Goal: Task Accomplishment & Management: Use online tool/utility

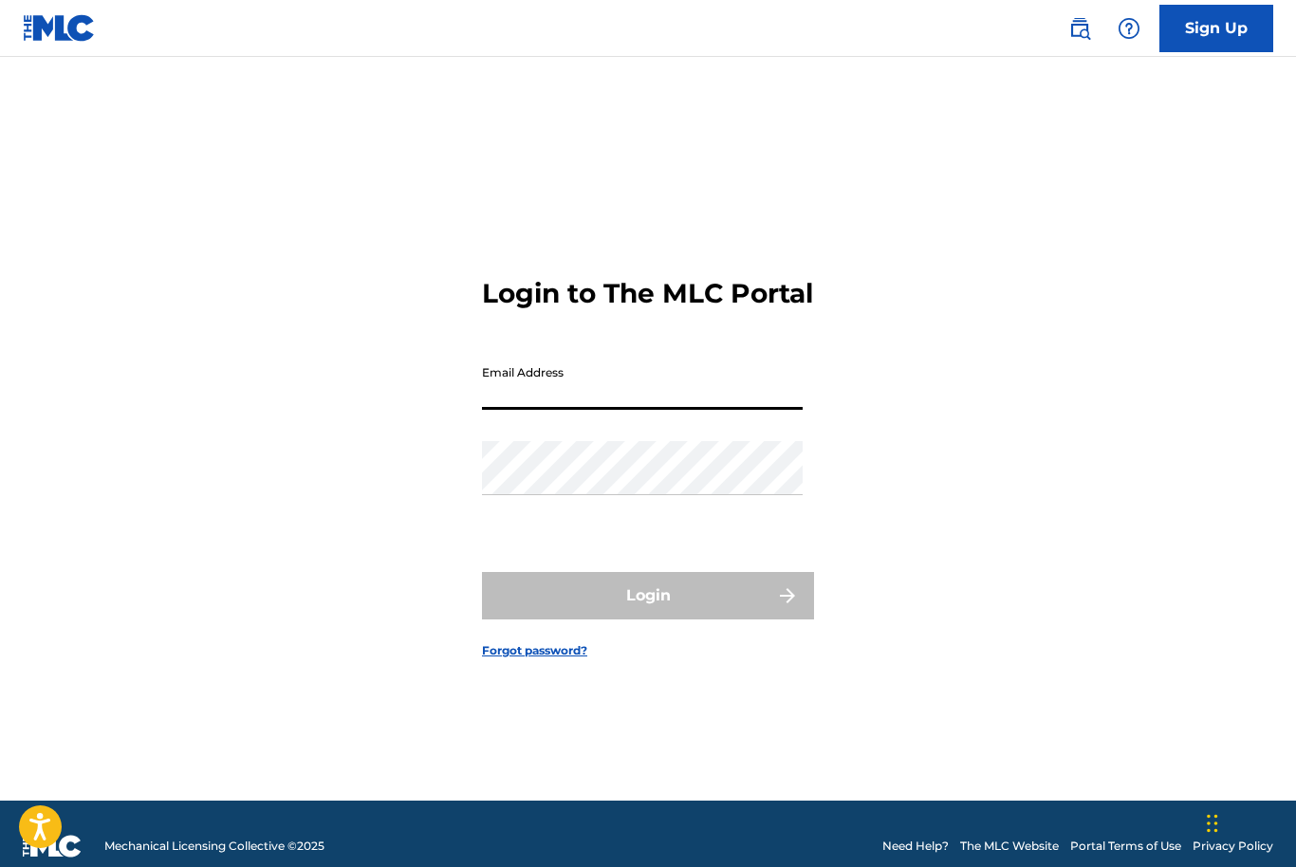
type input "[EMAIL_ADDRESS][DOMAIN_NAME]"
click at [648, 620] on button "Login" at bounding box center [648, 595] width 332 height 47
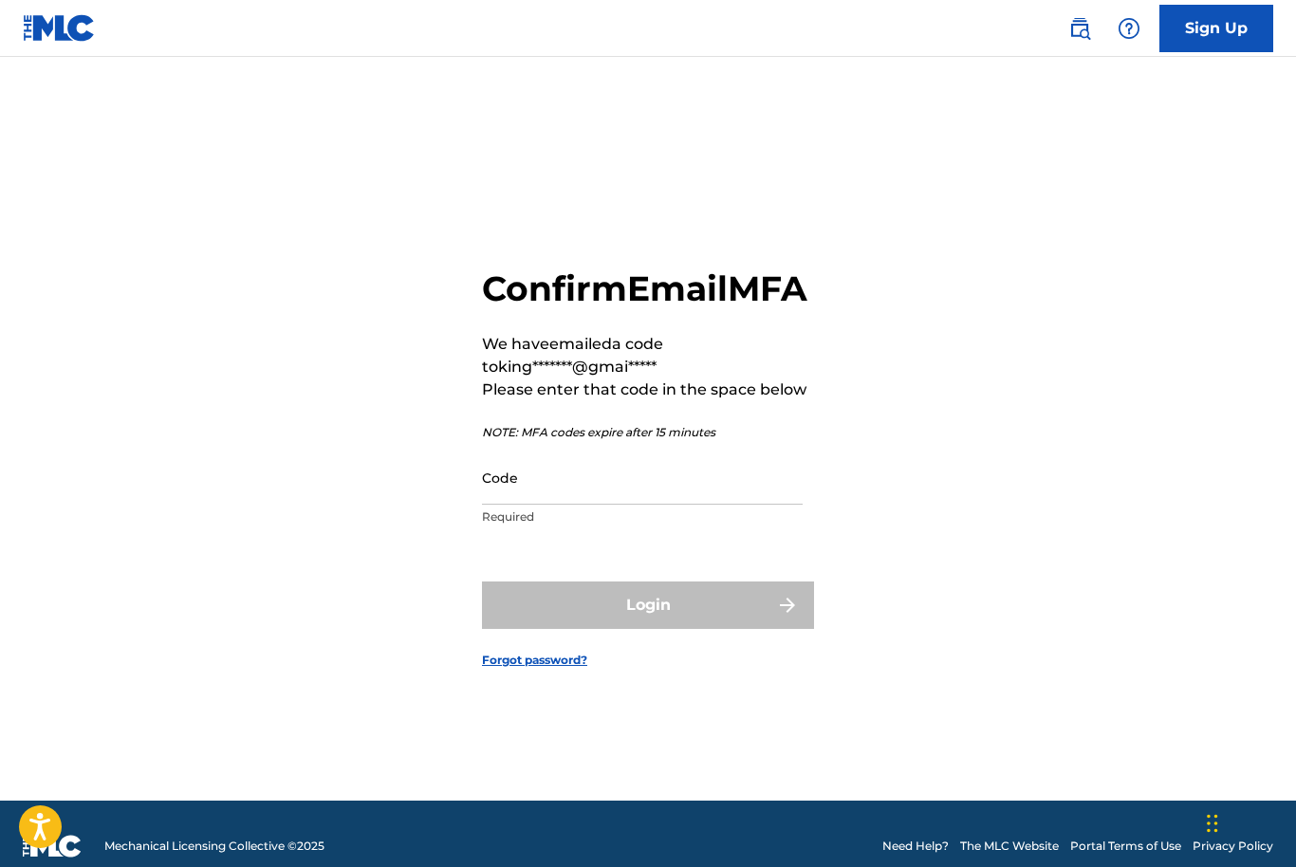
click at [646, 505] on input "Code" at bounding box center [642, 478] width 321 height 54
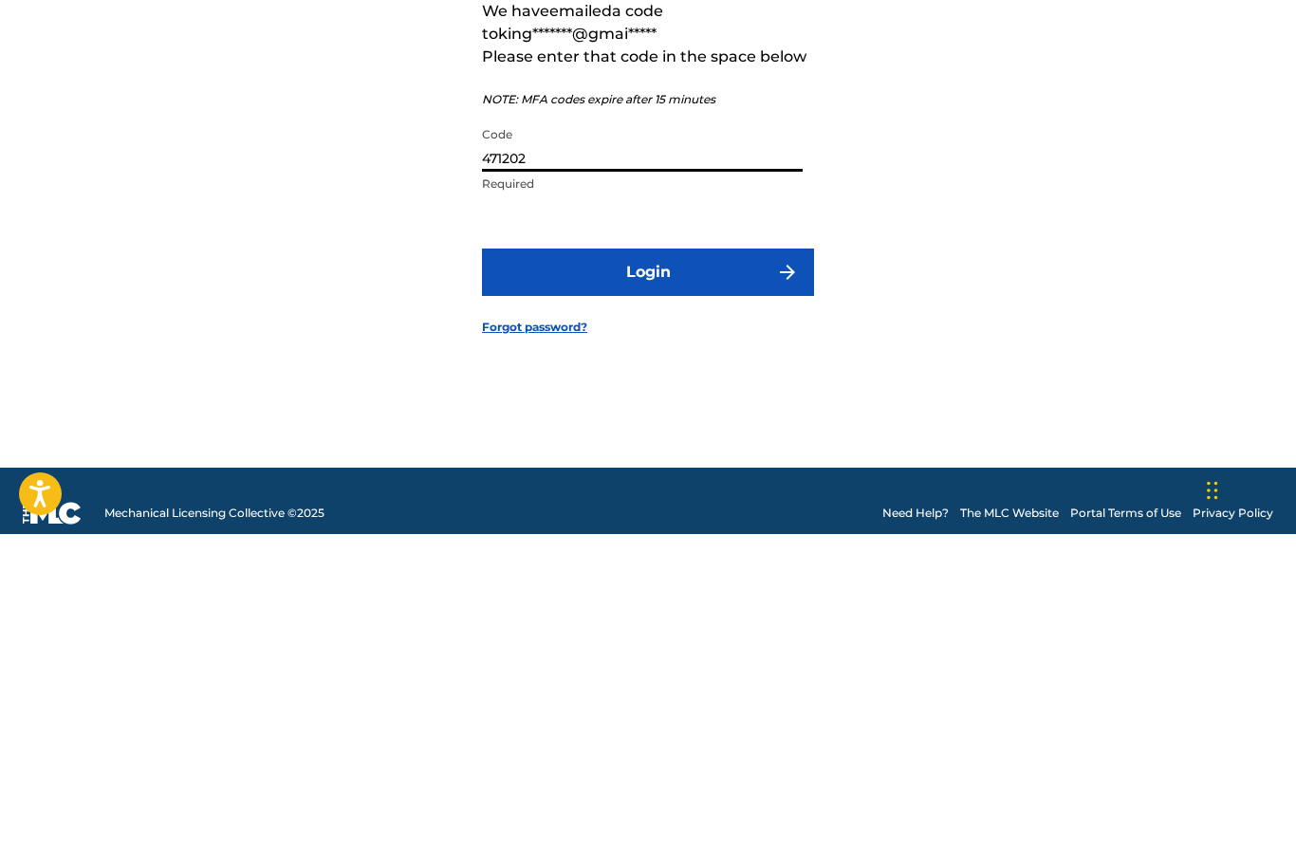
type input "471202"
click at [702, 582] on button "Login" at bounding box center [648, 605] width 332 height 47
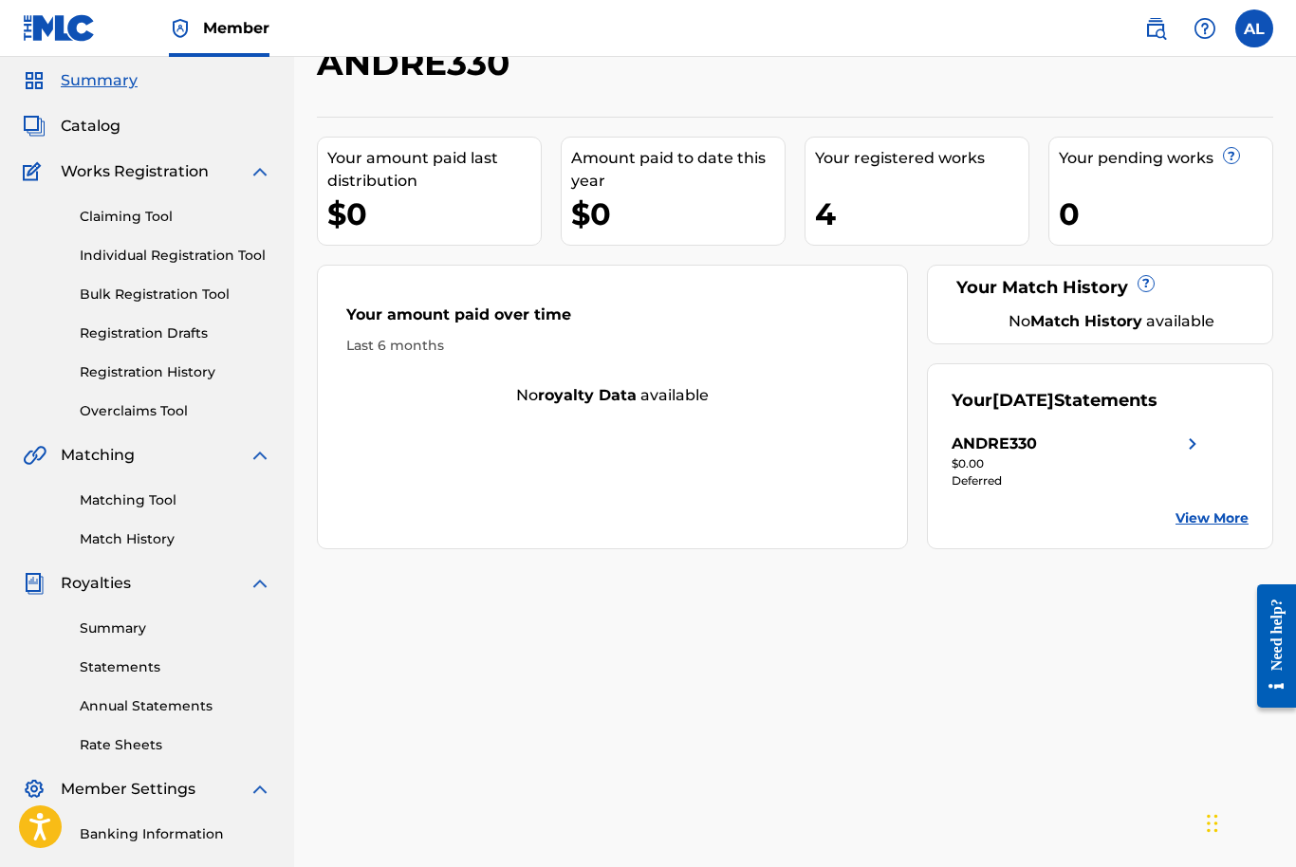
click at [1195, 437] on img at bounding box center [1192, 444] width 23 height 23
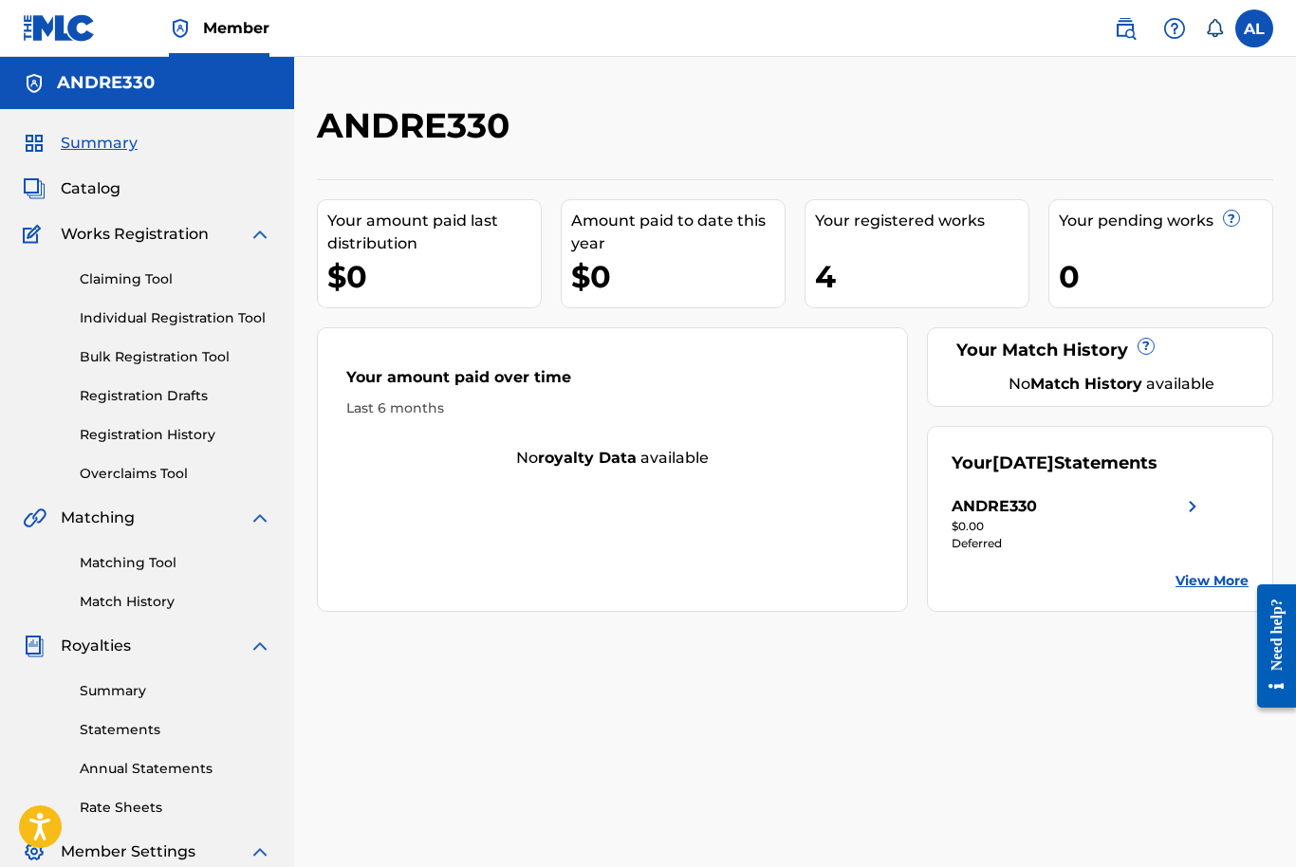
click at [159, 319] on link "Individual Registration Tool" at bounding box center [176, 318] width 192 height 20
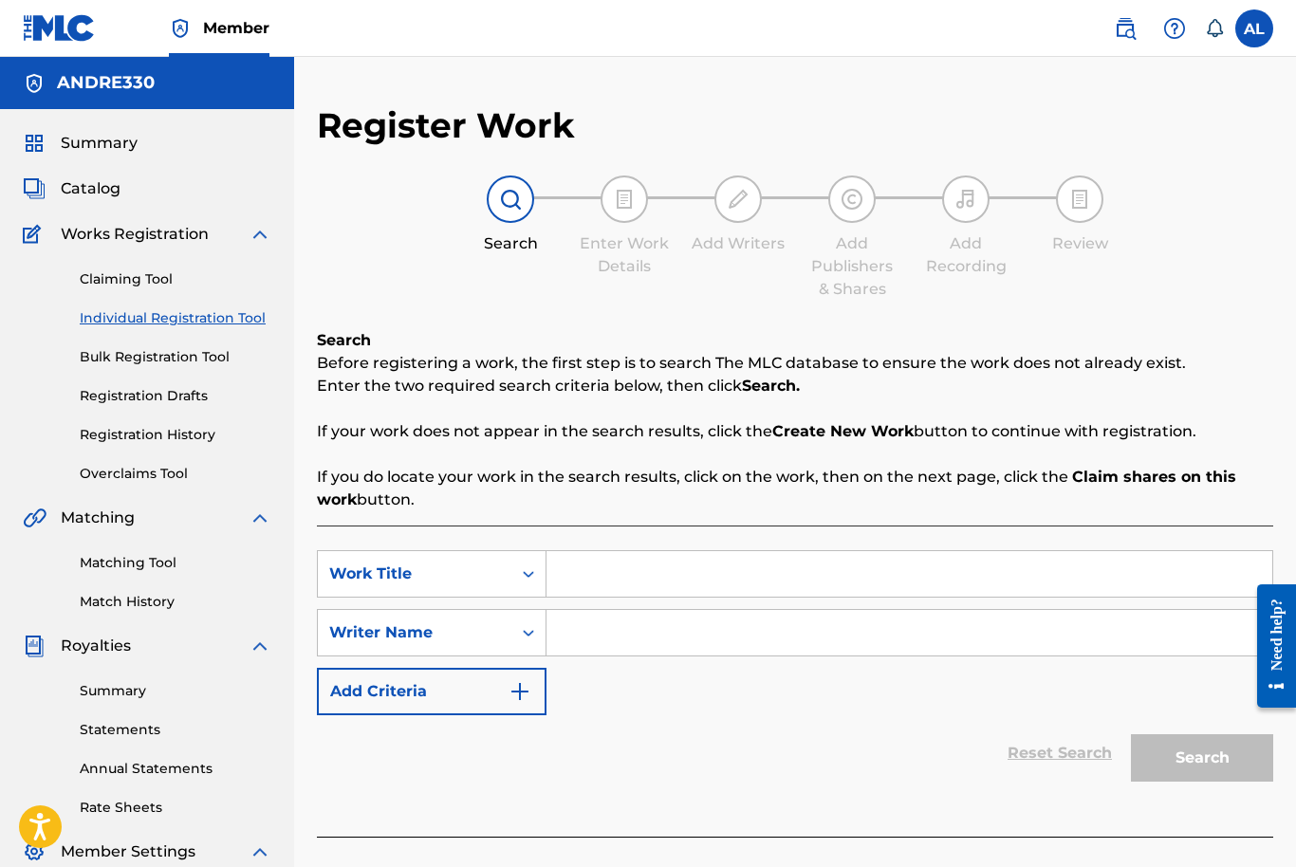
click at [116, 394] on link "Registration Drafts" at bounding box center [176, 396] width 192 height 20
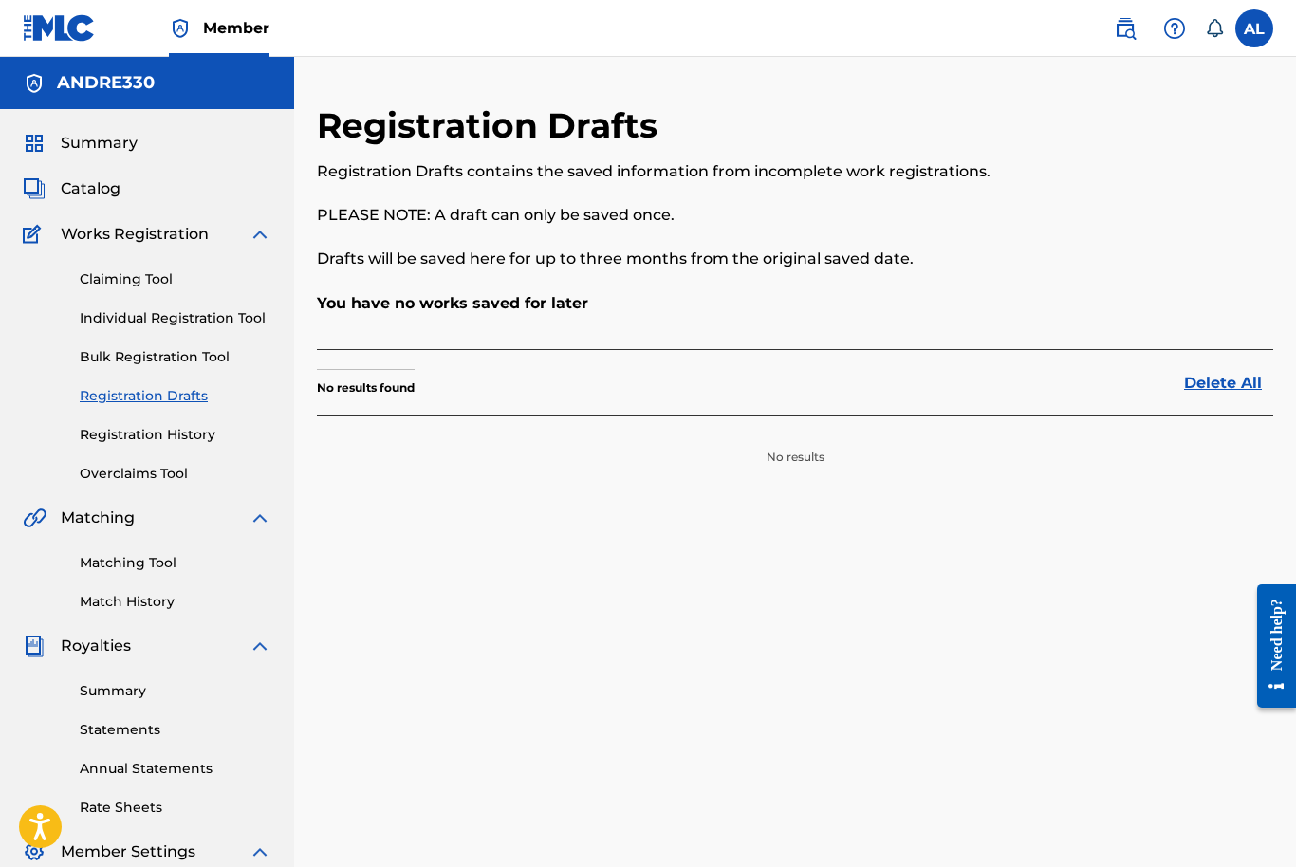
click at [121, 352] on link "Bulk Registration Tool" at bounding box center [176, 357] width 192 height 20
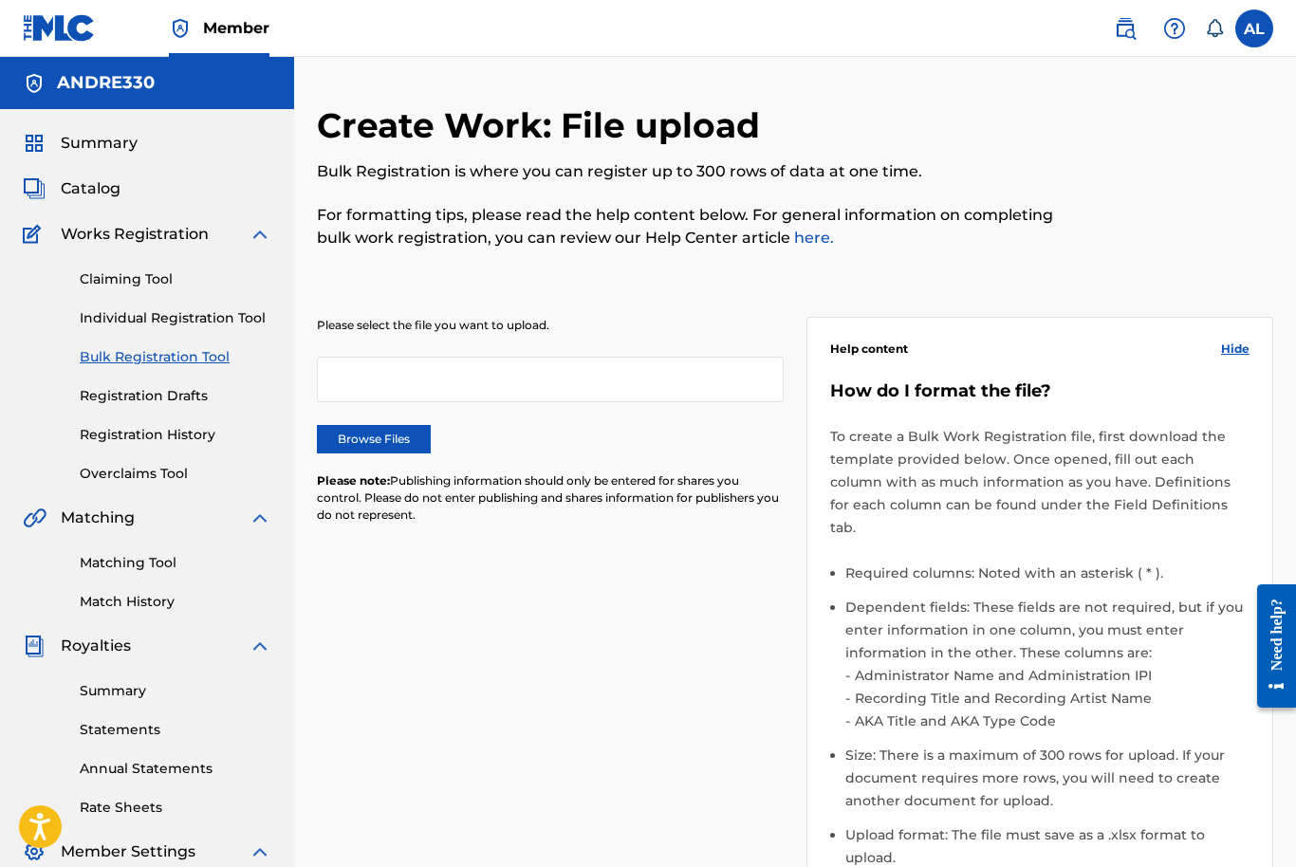
click at [110, 325] on link "Individual Registration Tool" at bounding box center [176, 318] width 192 height 20
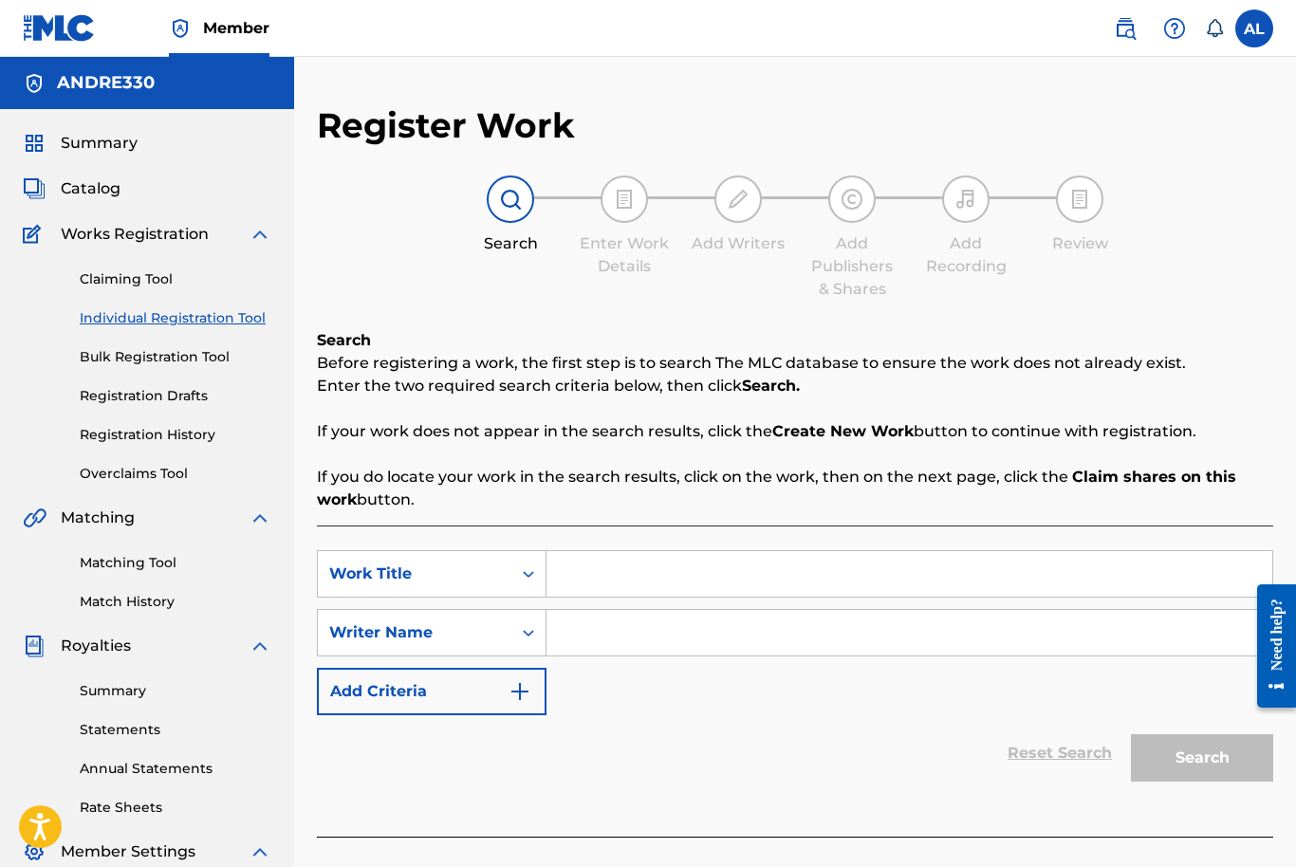
click at [95, 281] on link "Claiming Tool" at bounding box center [176, 279] width 192 height 20
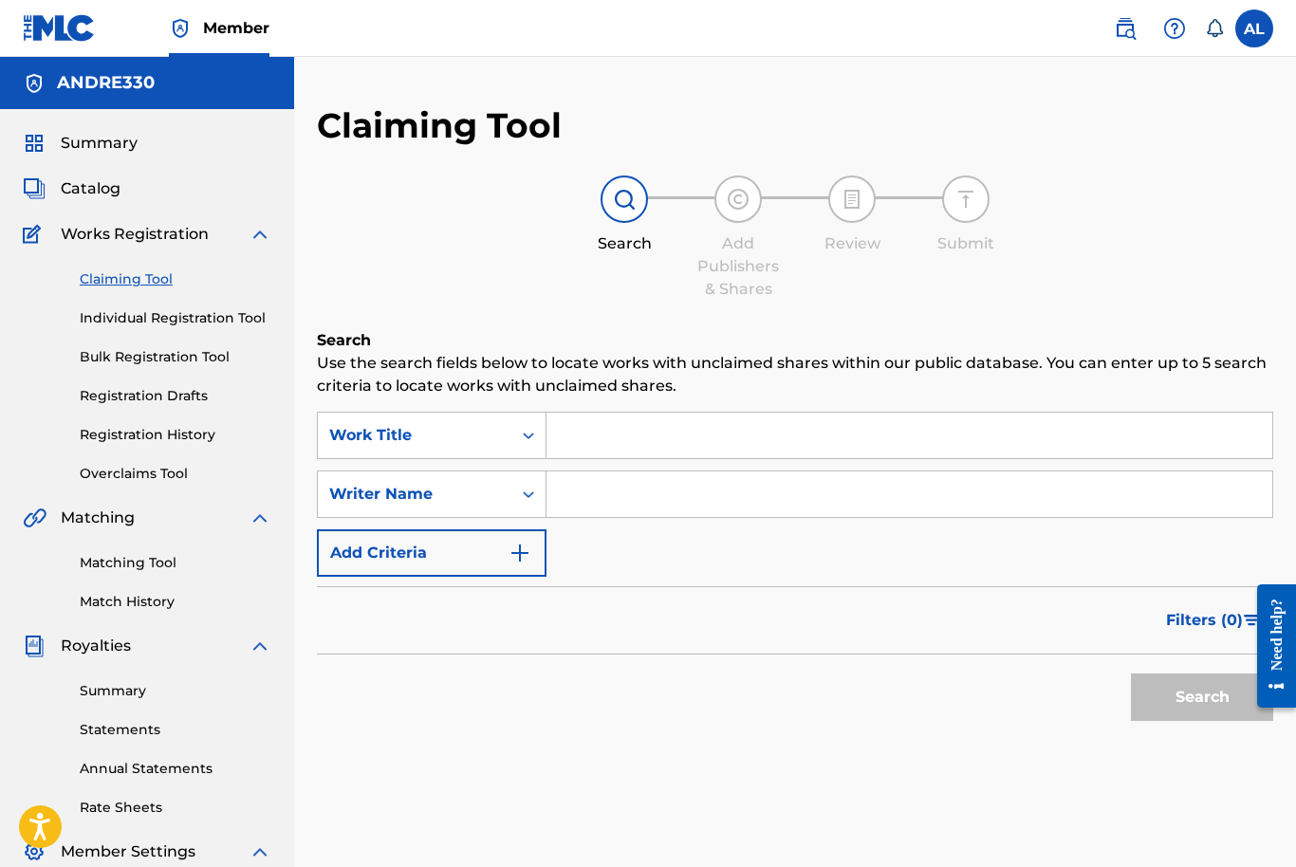
click at [111, 326] on link "Individual Registration Tool" at bounding box center [176, 318] width 192 height 20
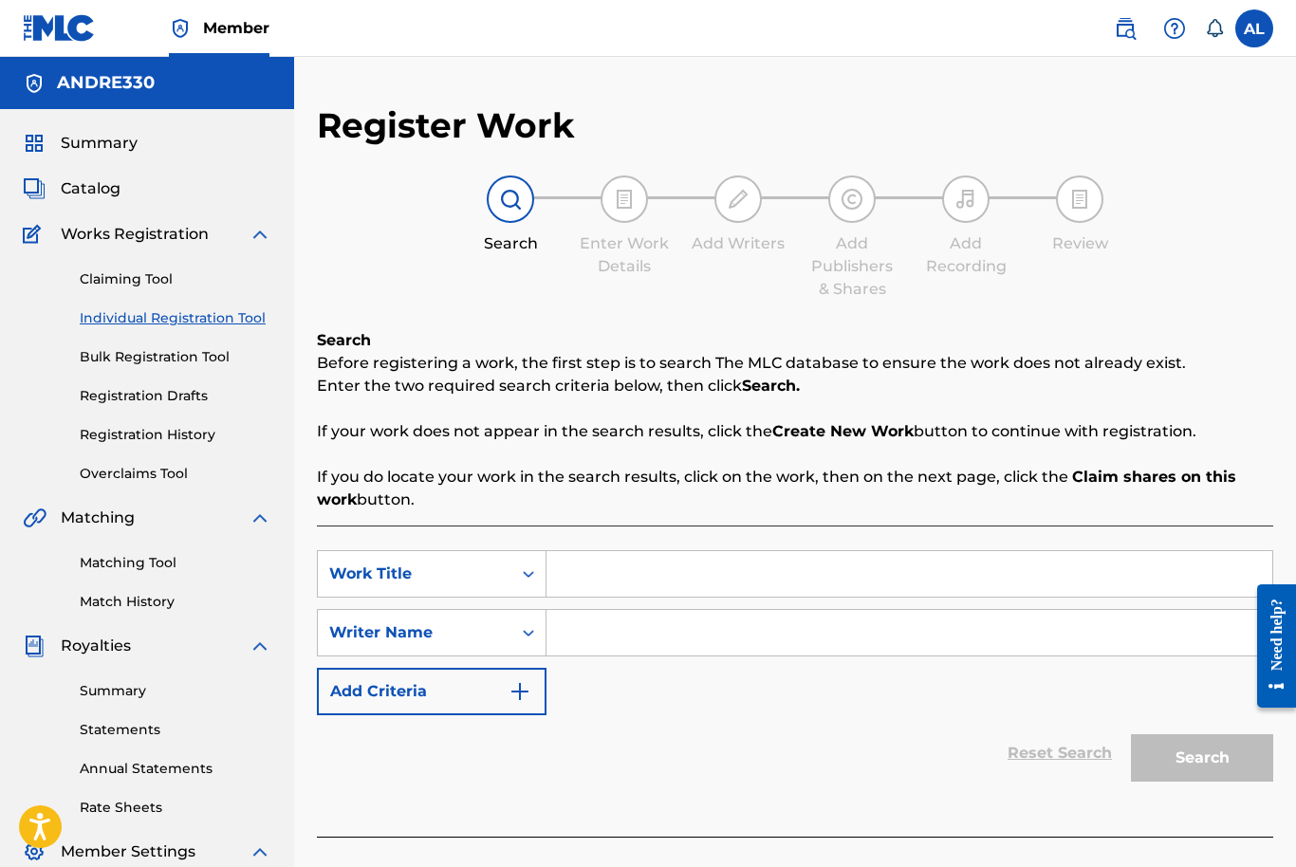
click at [128, 565] on link "Matching Tool" at bounding box center [176, 563] width 192 height 20
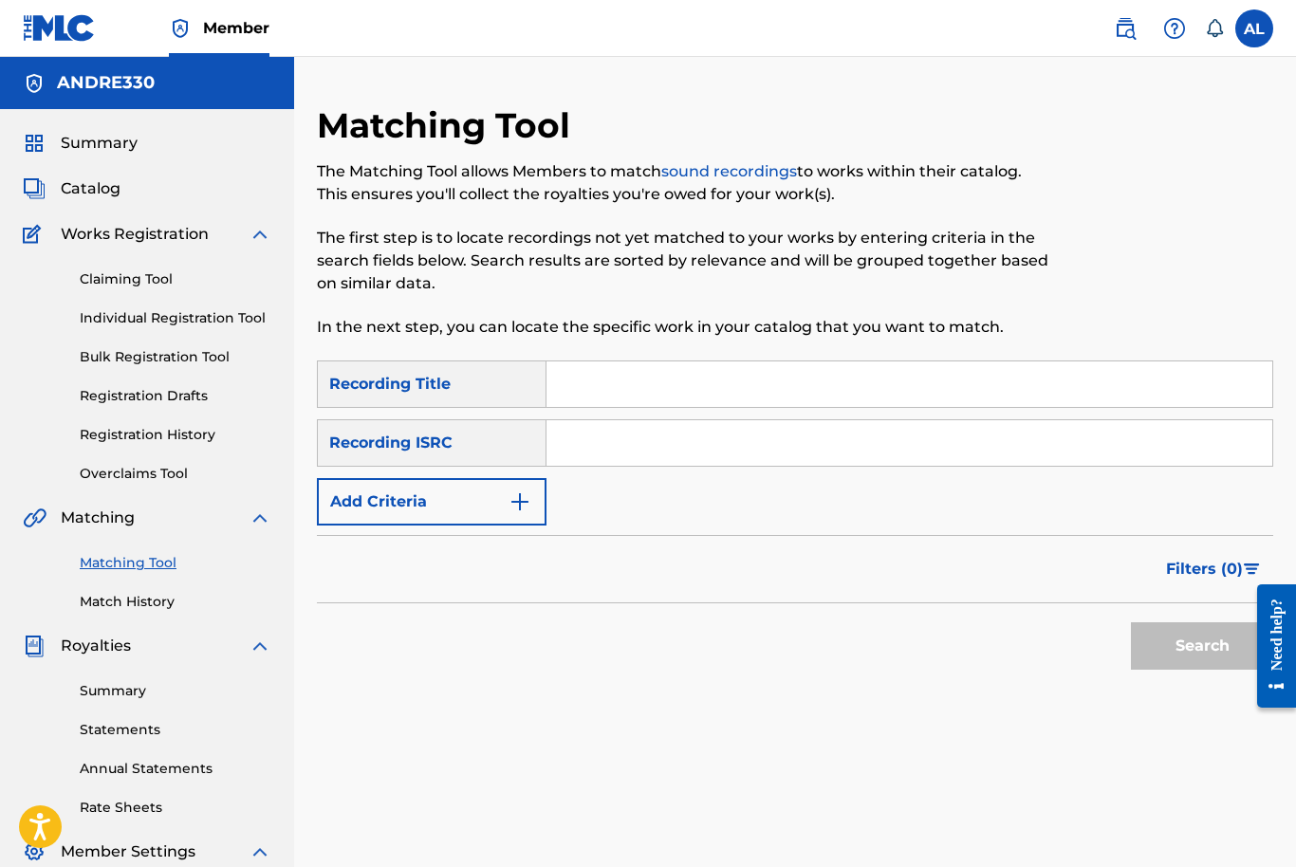
click at [495, 448] on div "Recording ISRC" at bounding box center [432, 442] width 230 height 47
click at [448, 437] on div "Recording ISRC" at bounding box center [432, 442] width 230 height 47
click at [623, 438] on input "Search Form" at bounding box center [910, 443] width 726 height 46
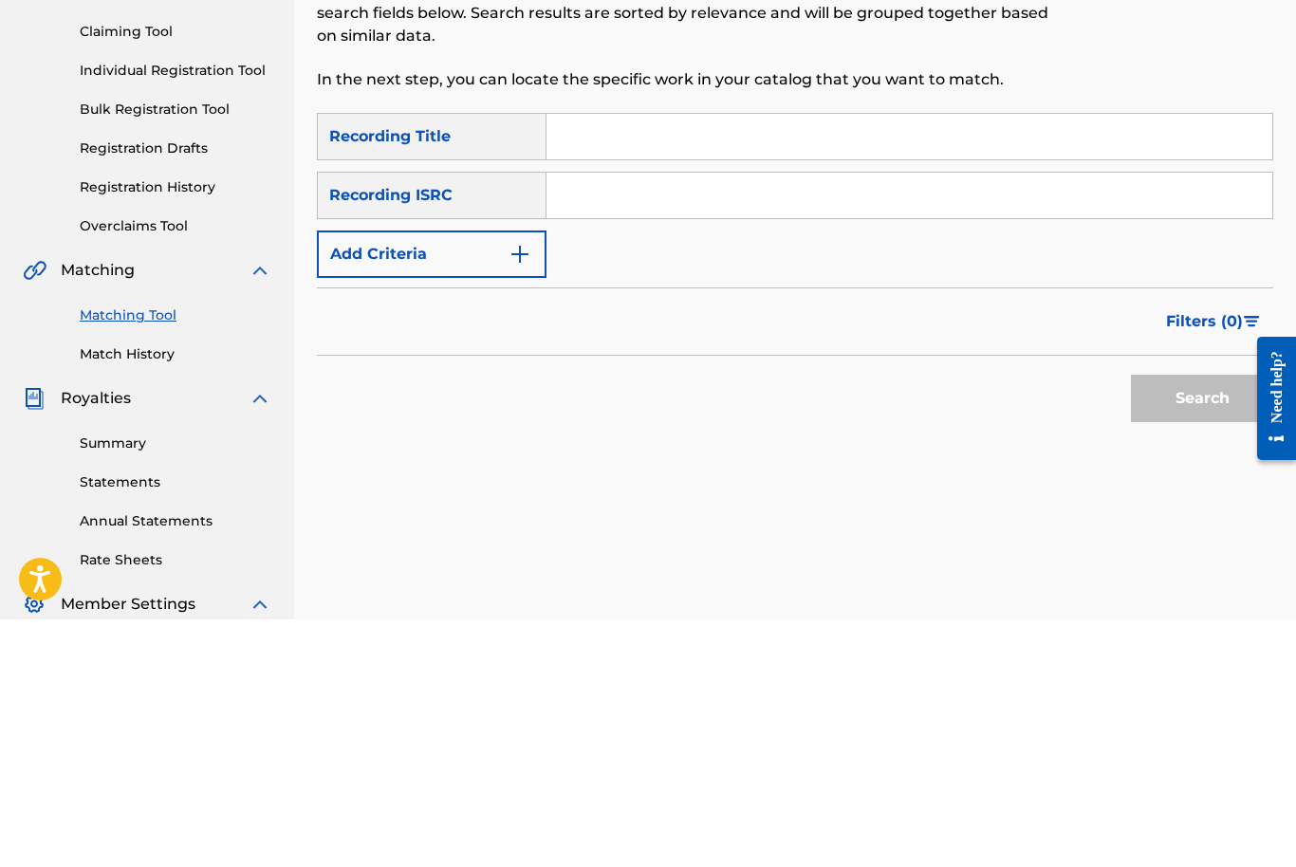
click at [118, 592] on link "Match History" at bounding box center [176, 602] width 192 height 20
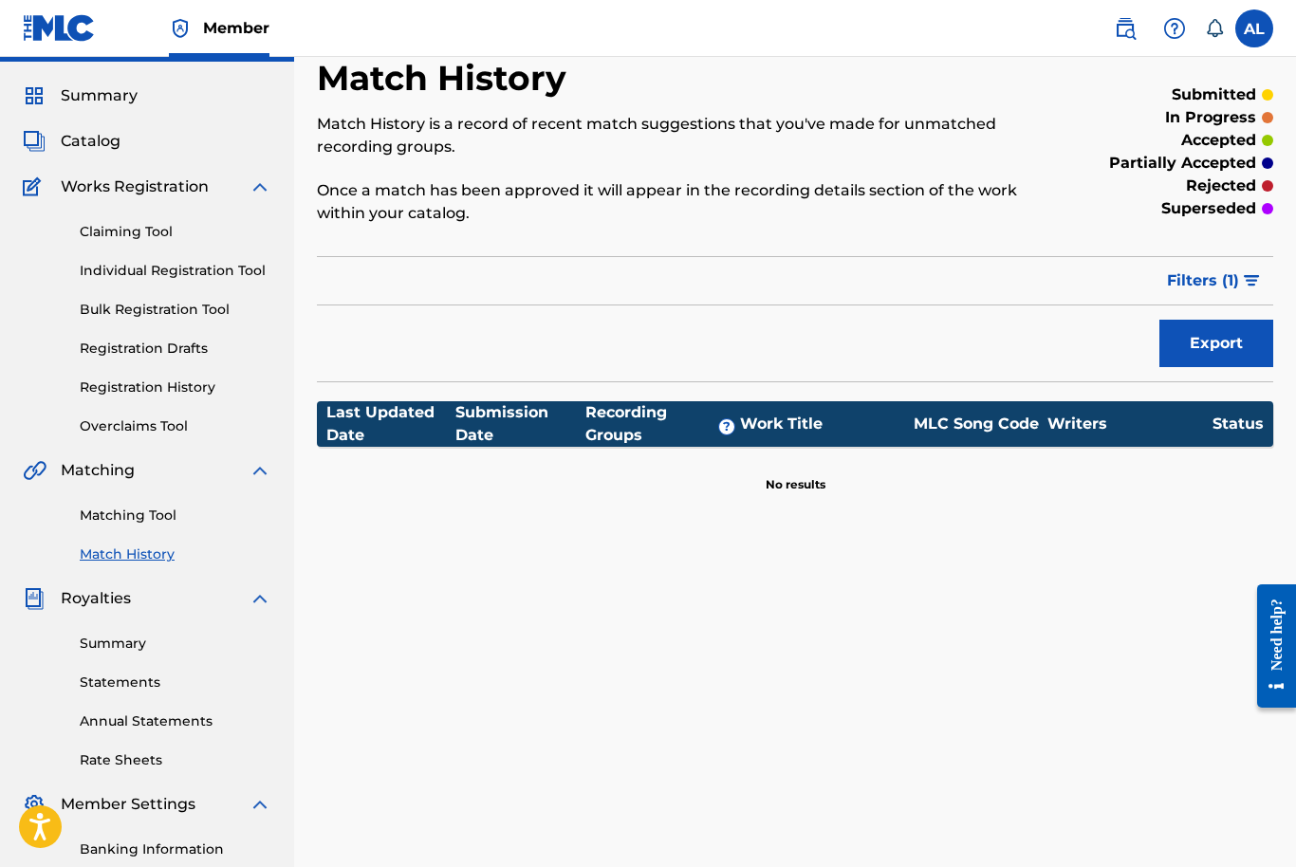
scroll to position [247, 0]
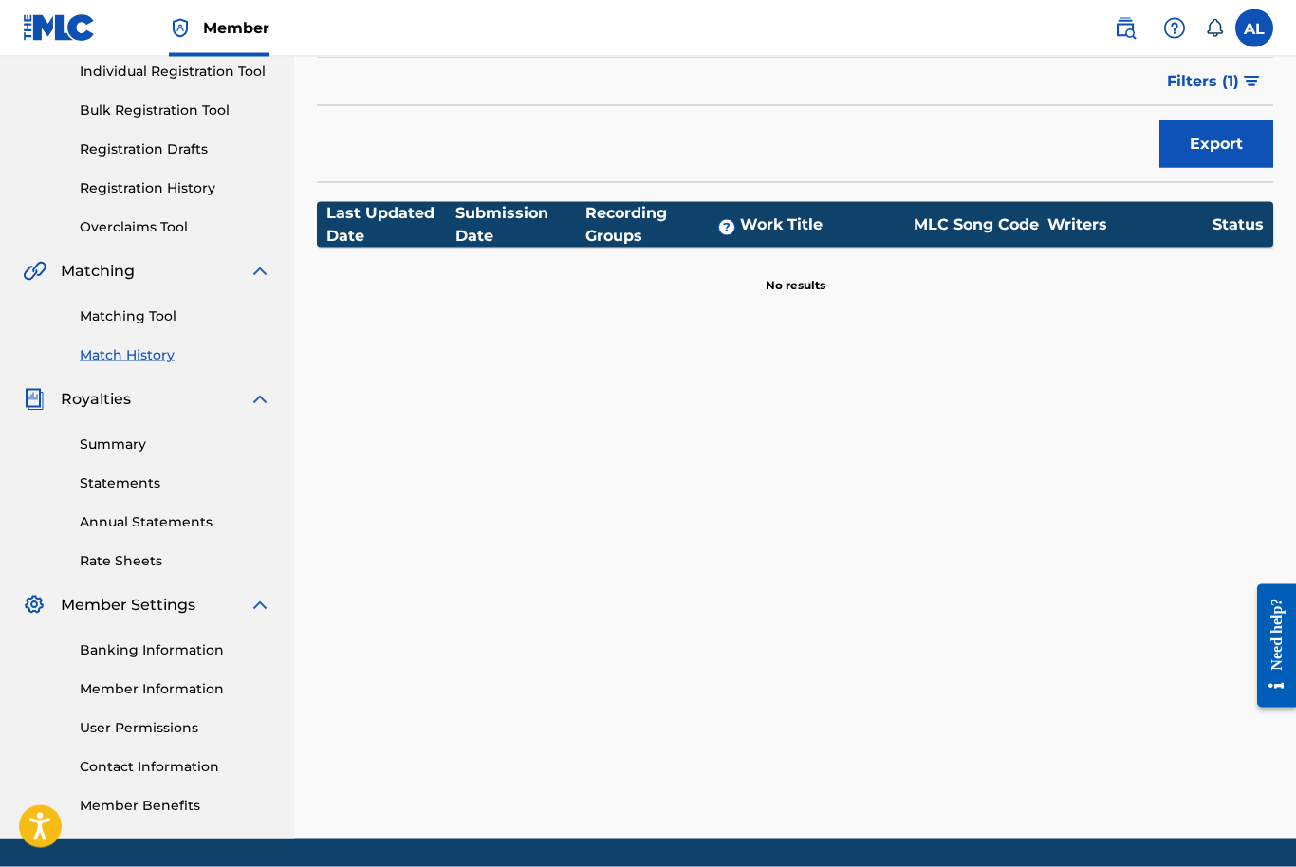
click at [99, 442] on link "Summary" at bounding box center [176, 445] width 192 height 20
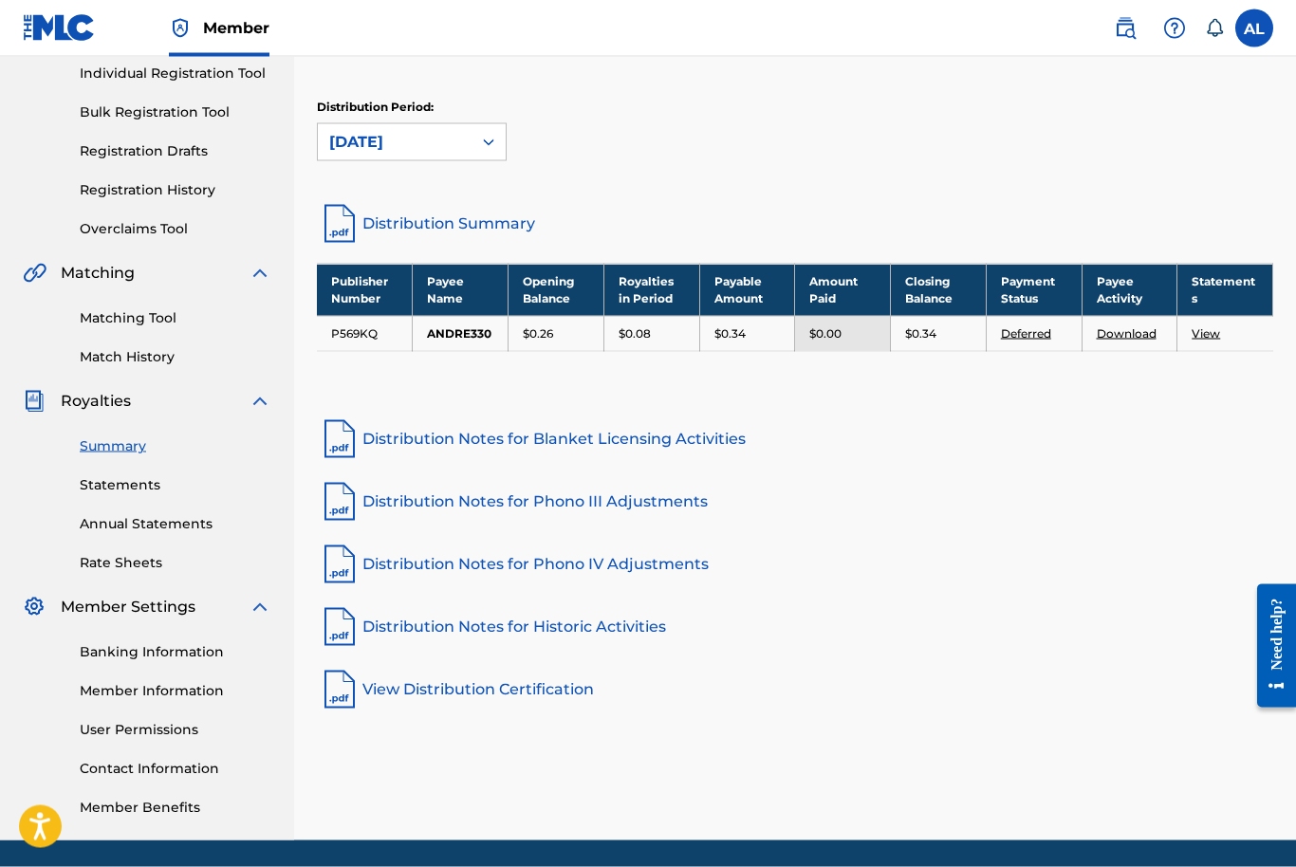
scroll to position [247, 0]
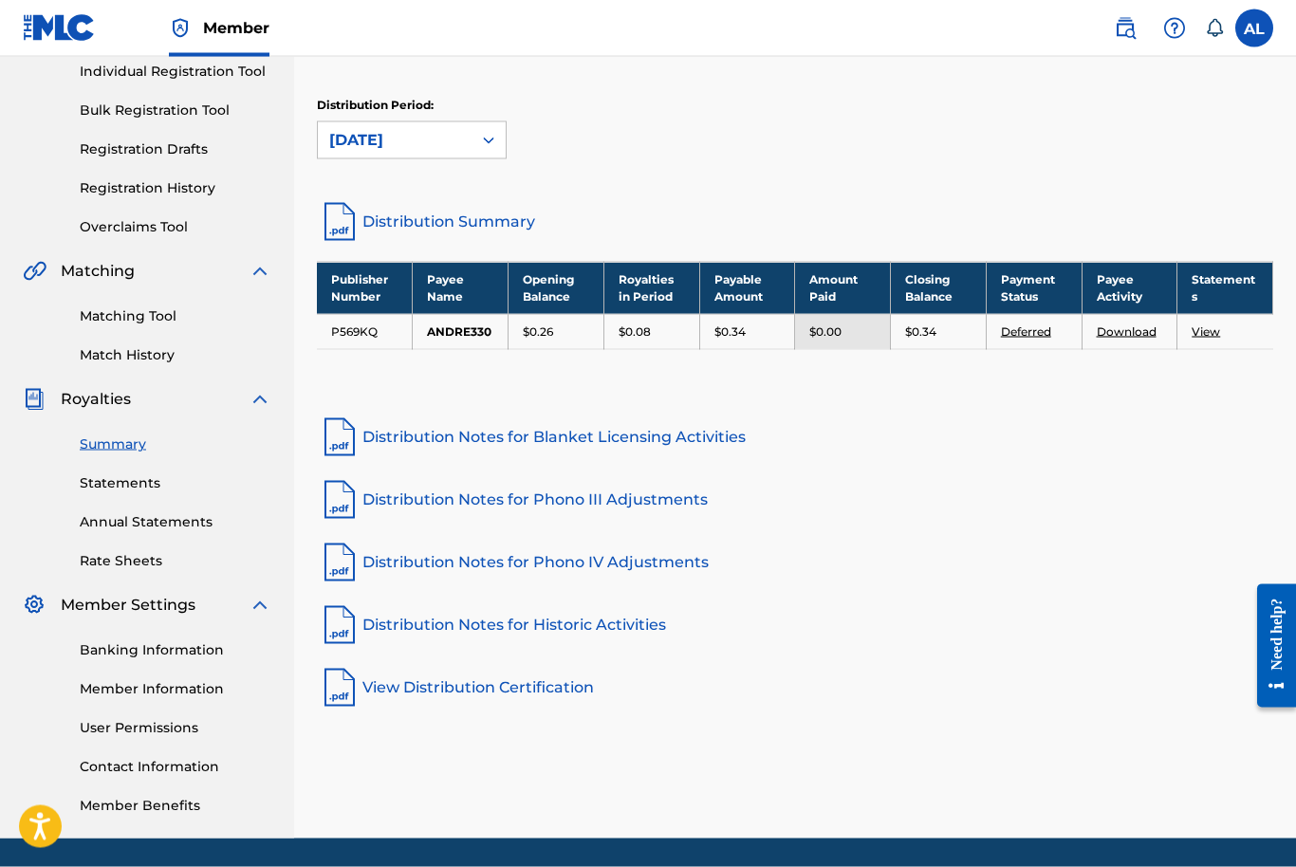
click at [1031, 334] on link "Deferred" at bounding box center [1026, 332] width 50 height 14
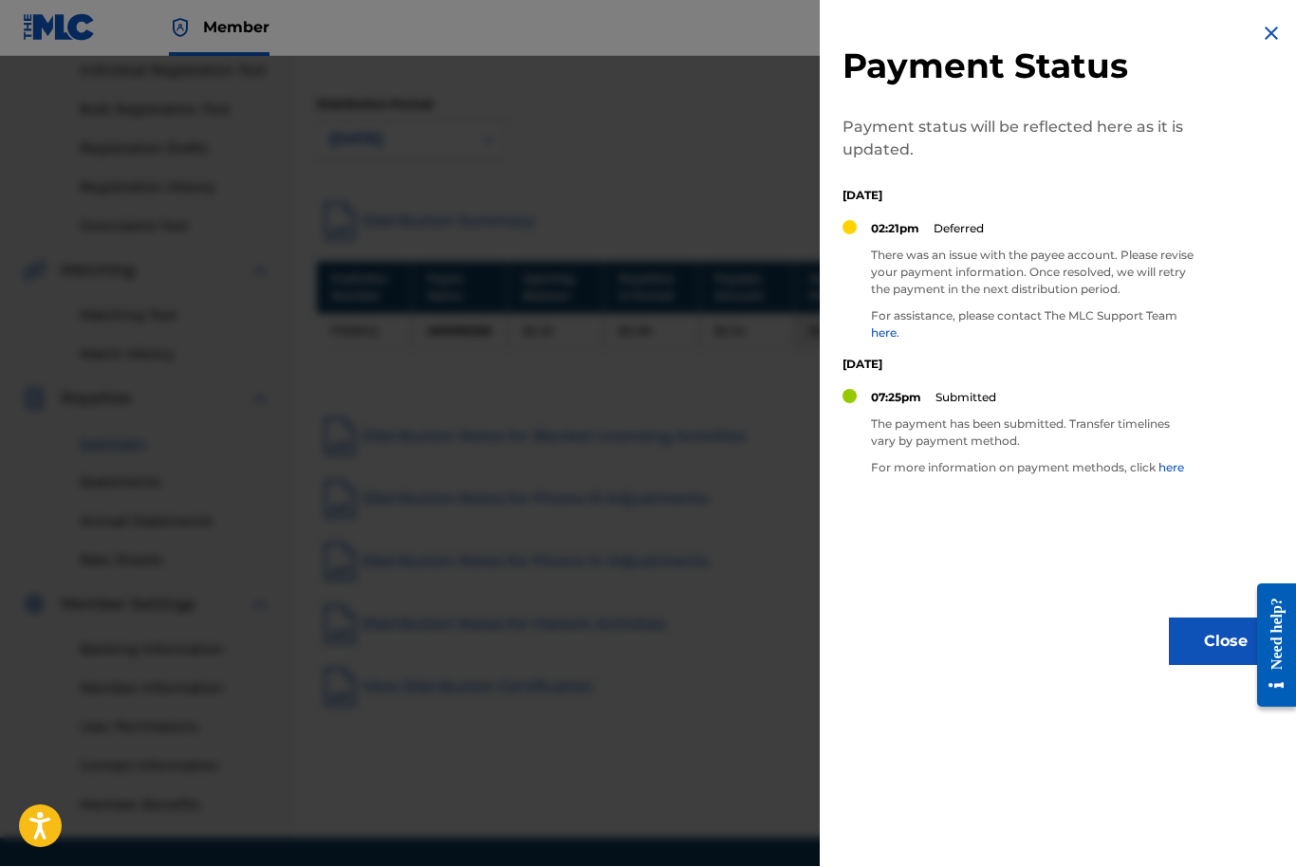
click at [357, 470] on div at bounding box center [648, 490] width 1296 height 867
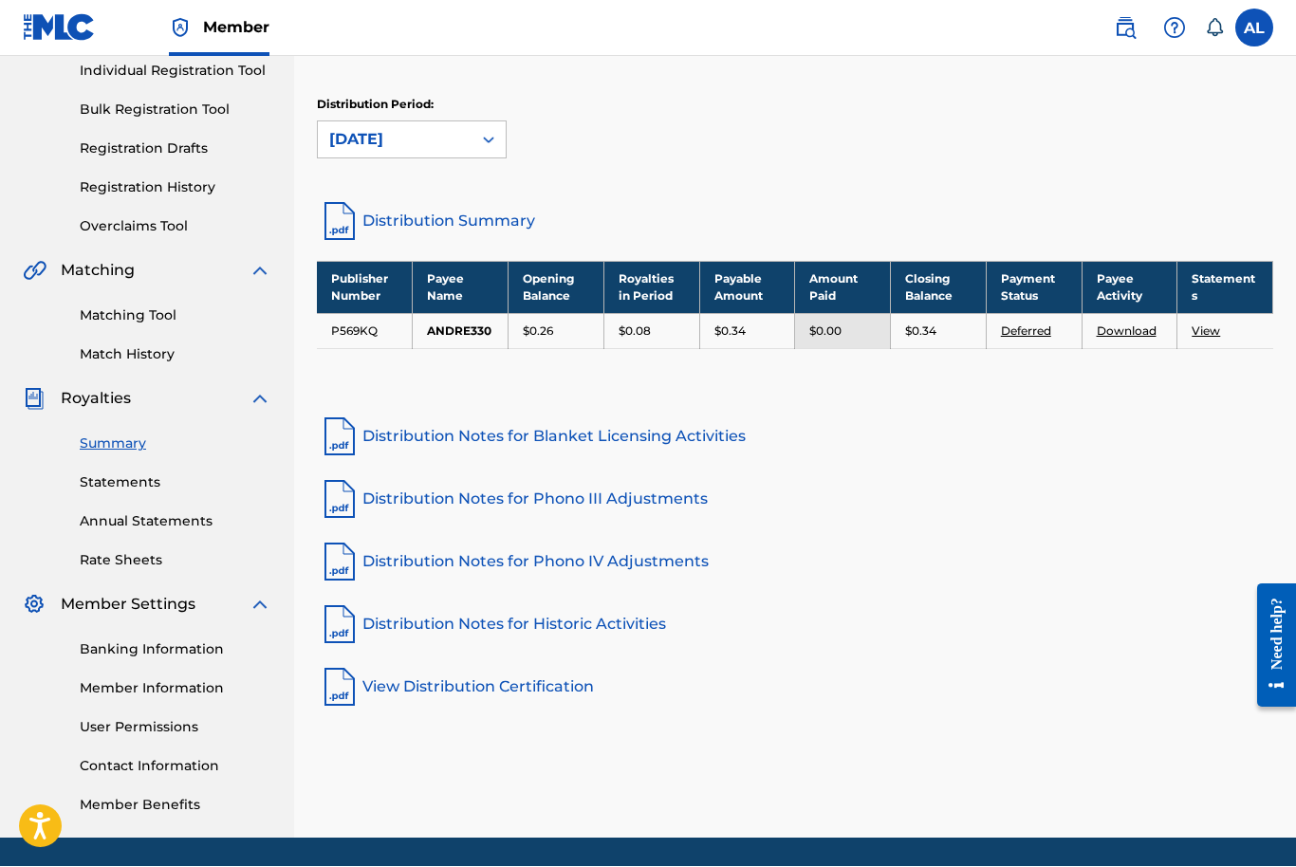
click at [101, 183] on link "Registration History" at bounding box center [176, 188] width 192 height 20
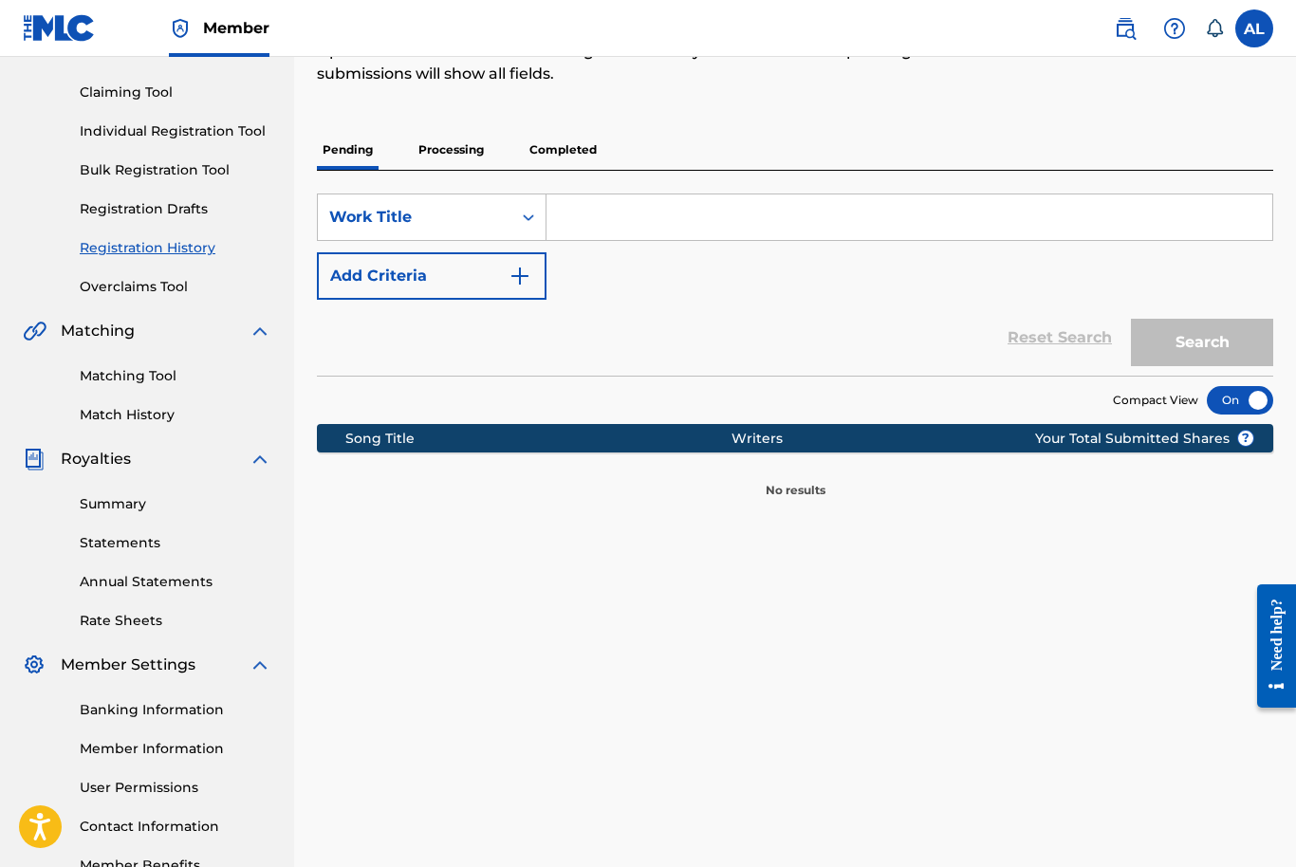
scroll to position [247, 0]
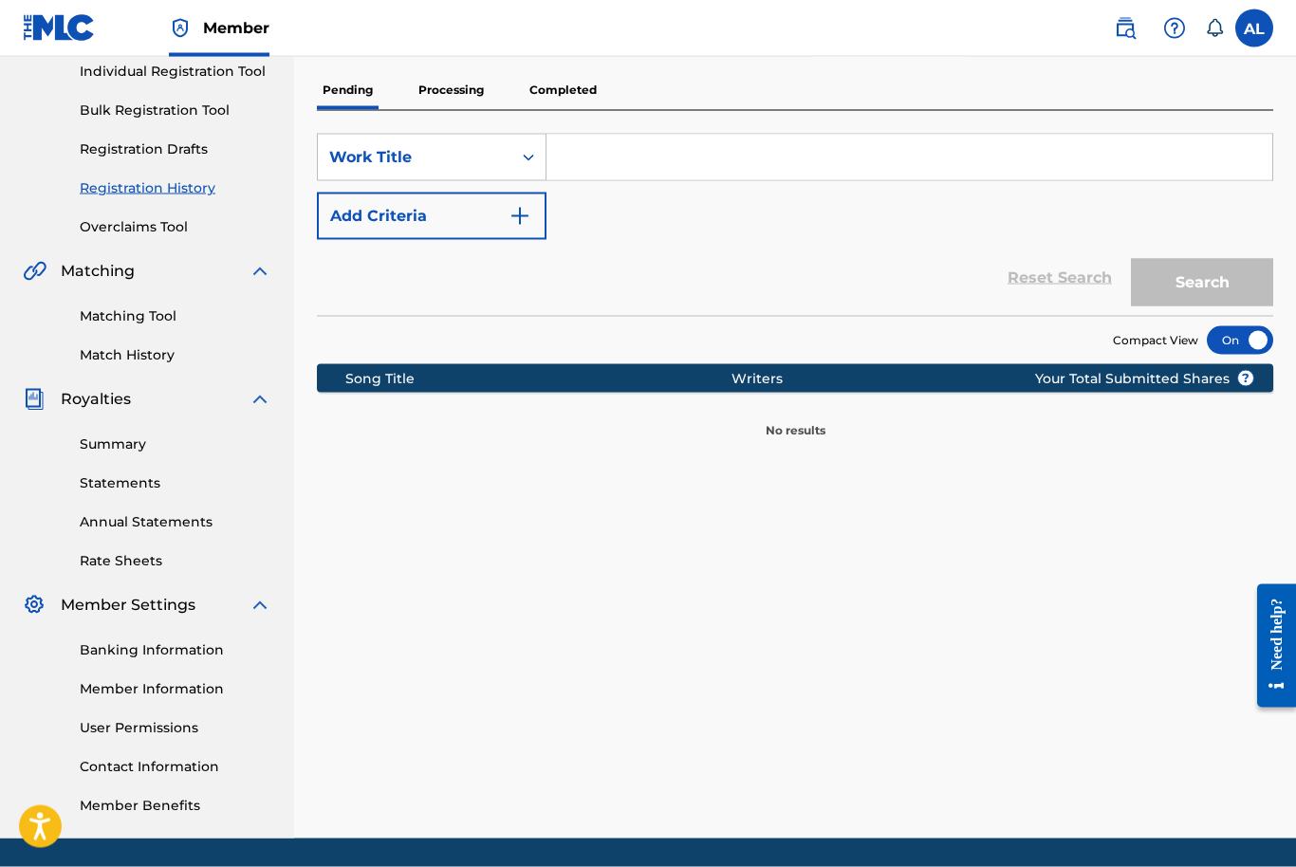
click at [99, 145] on link "Registration Drafts" at bounding box center [176, 149] width 192 height 20
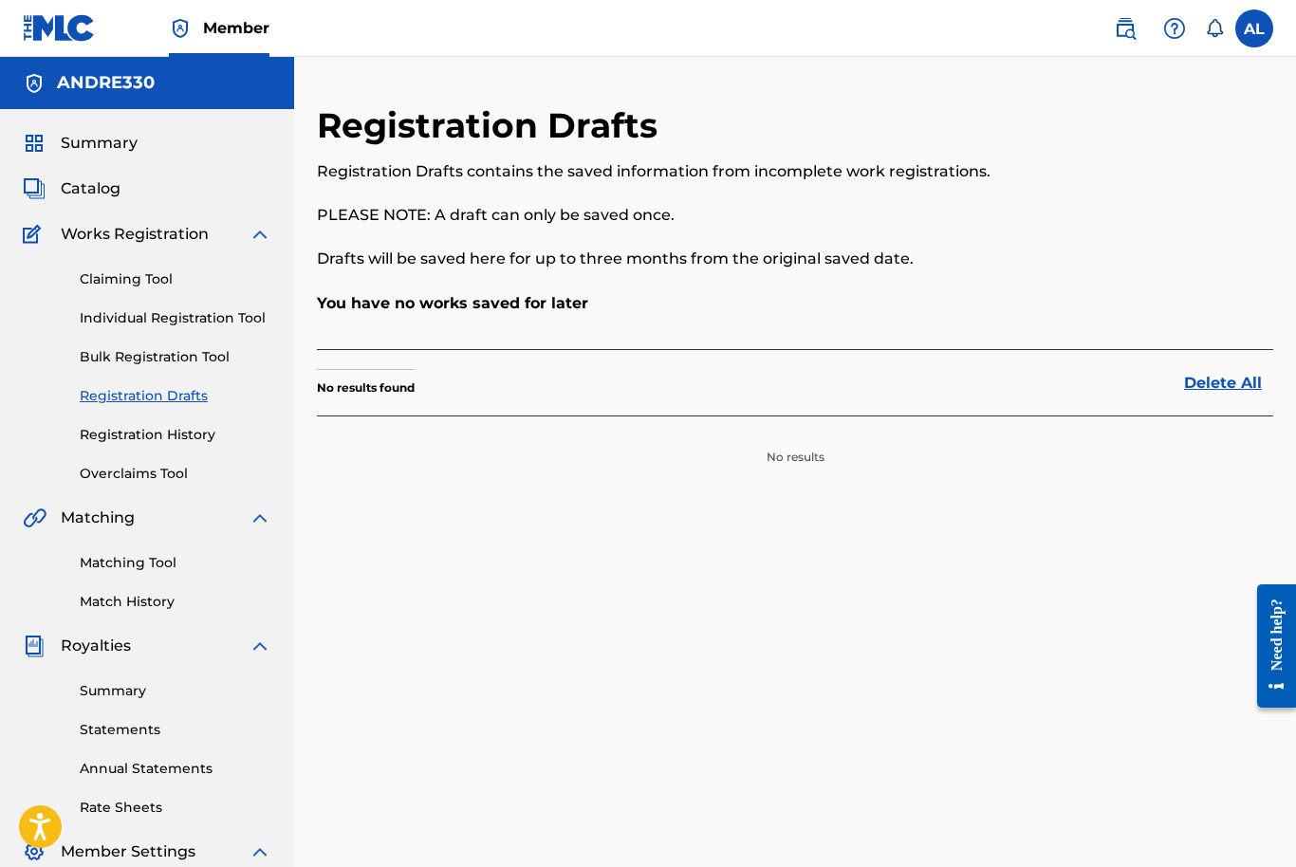
click at [117, 314] on link "Individual Registration Tool" at bounding box center [176, 318] width 192 height 20
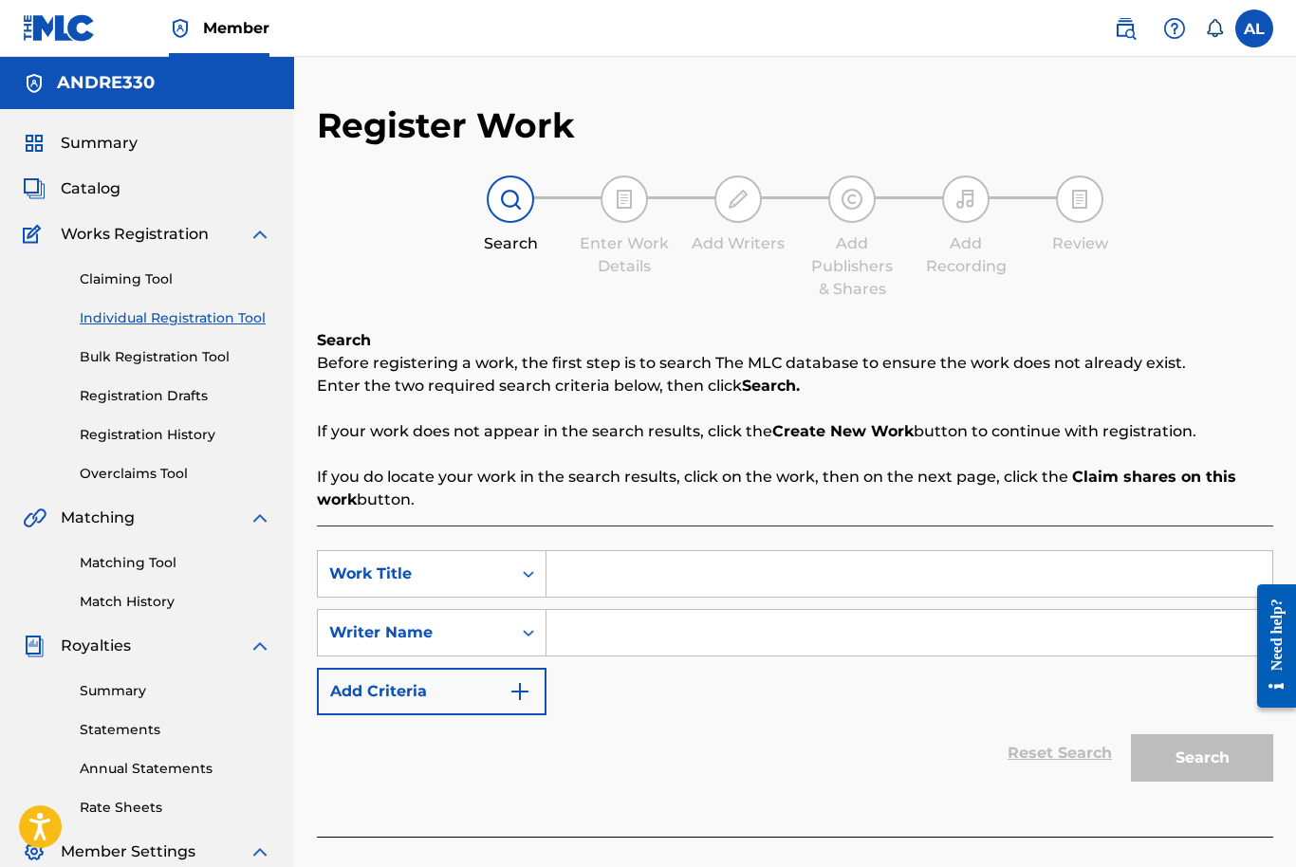
click at [827, 635] on input "Search Form" at bounding box center [910, 633] width 726 height 46
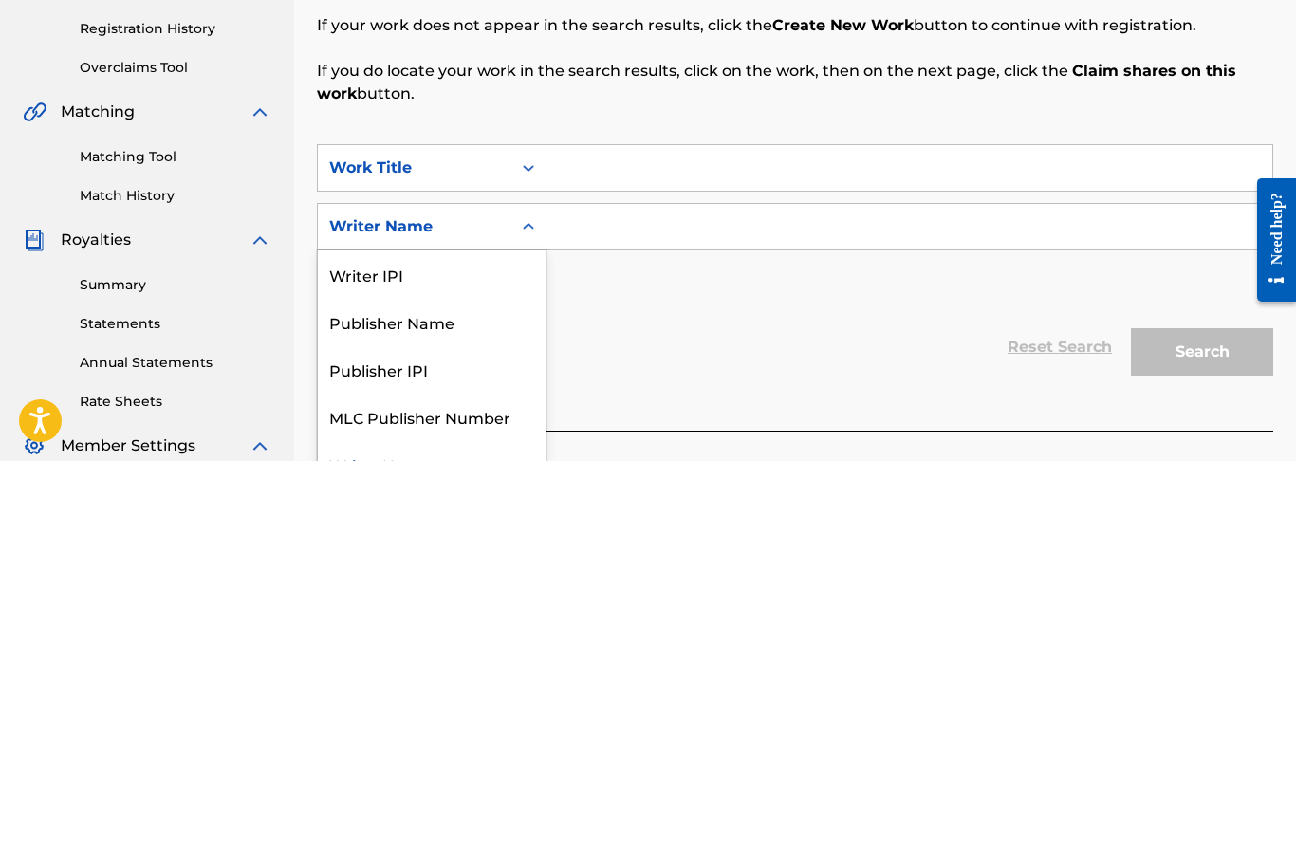
scroll to position [247, 0]
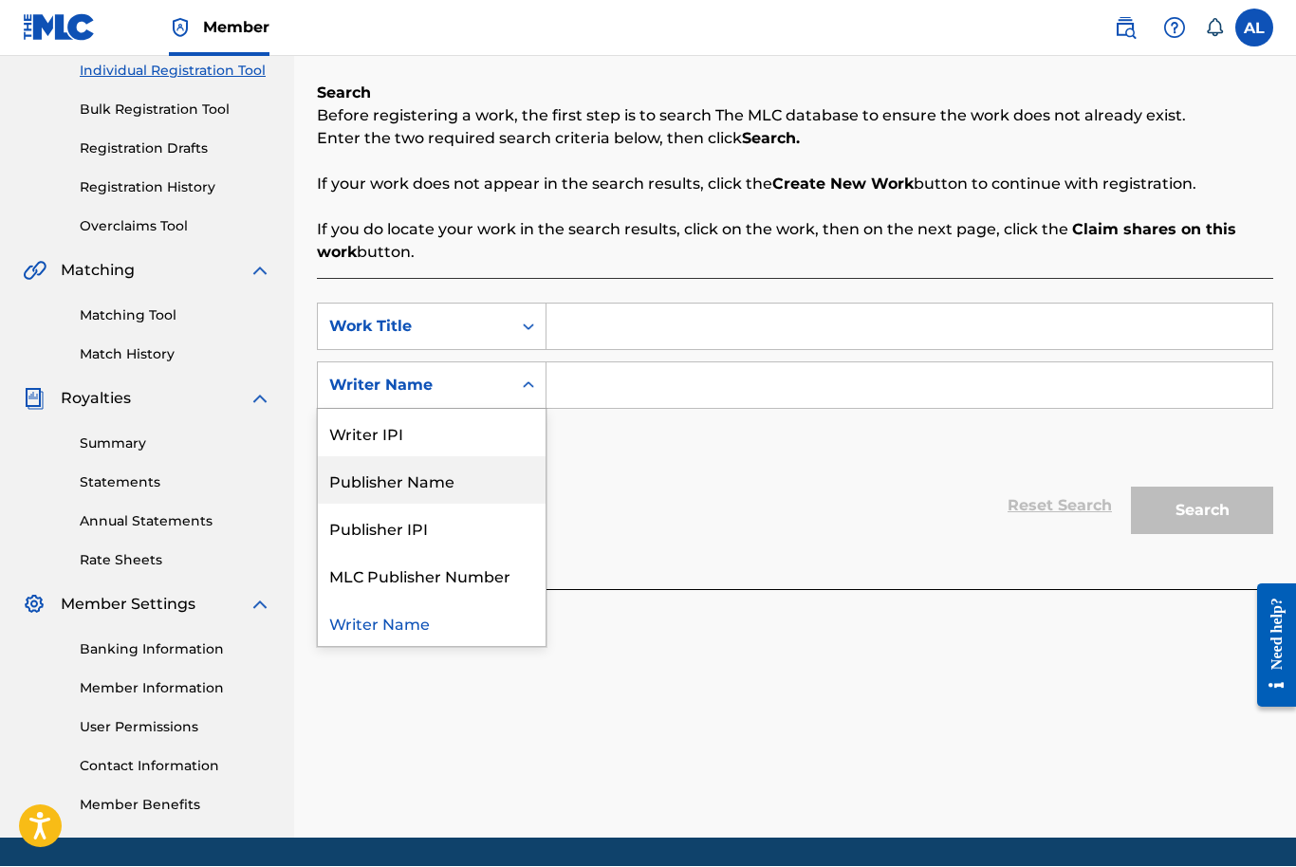
click at [483, 474] on div "Publisher Name" at bounding box center [432, 480] width 228 height 47
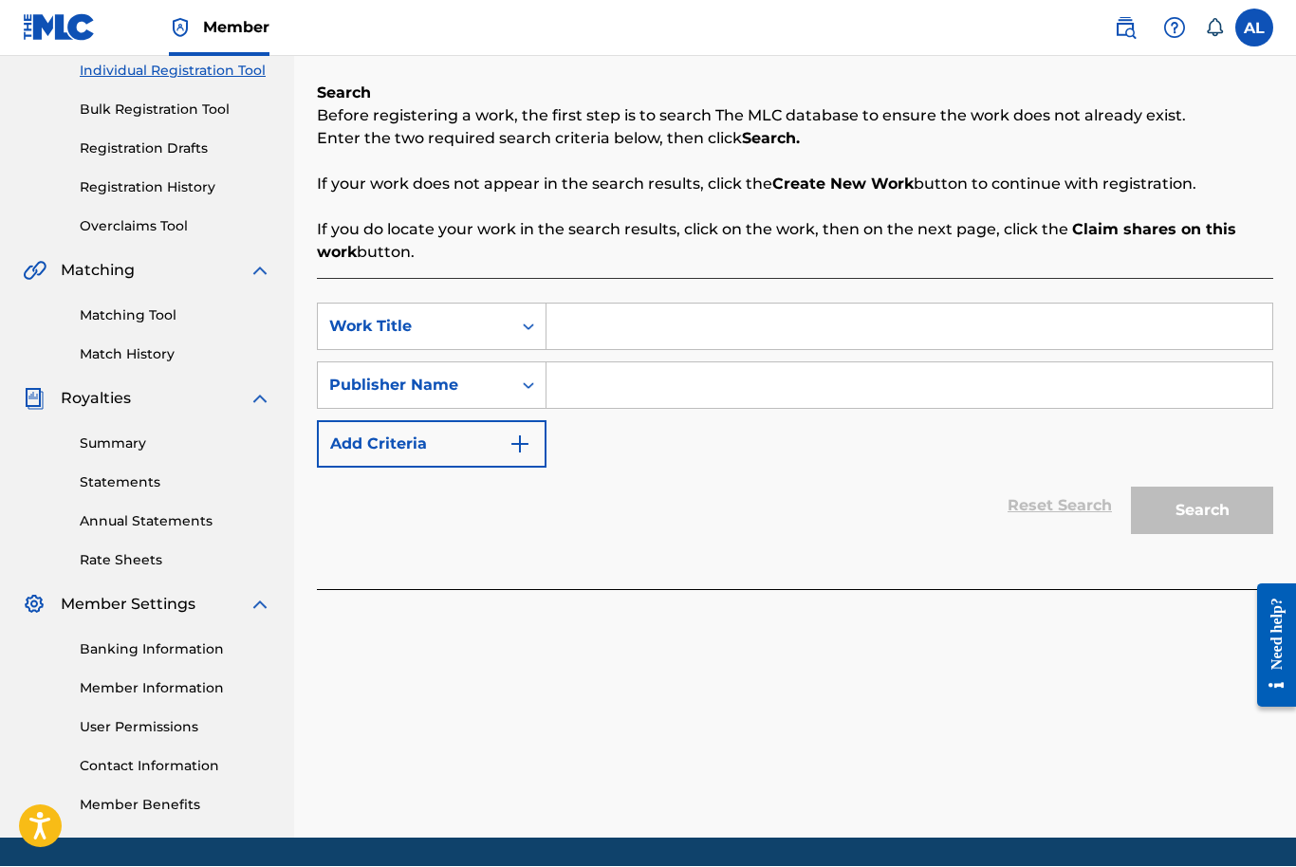
click at [724, 391] on input "Search Form" at bounding box center [910, 386] width 726 height 46
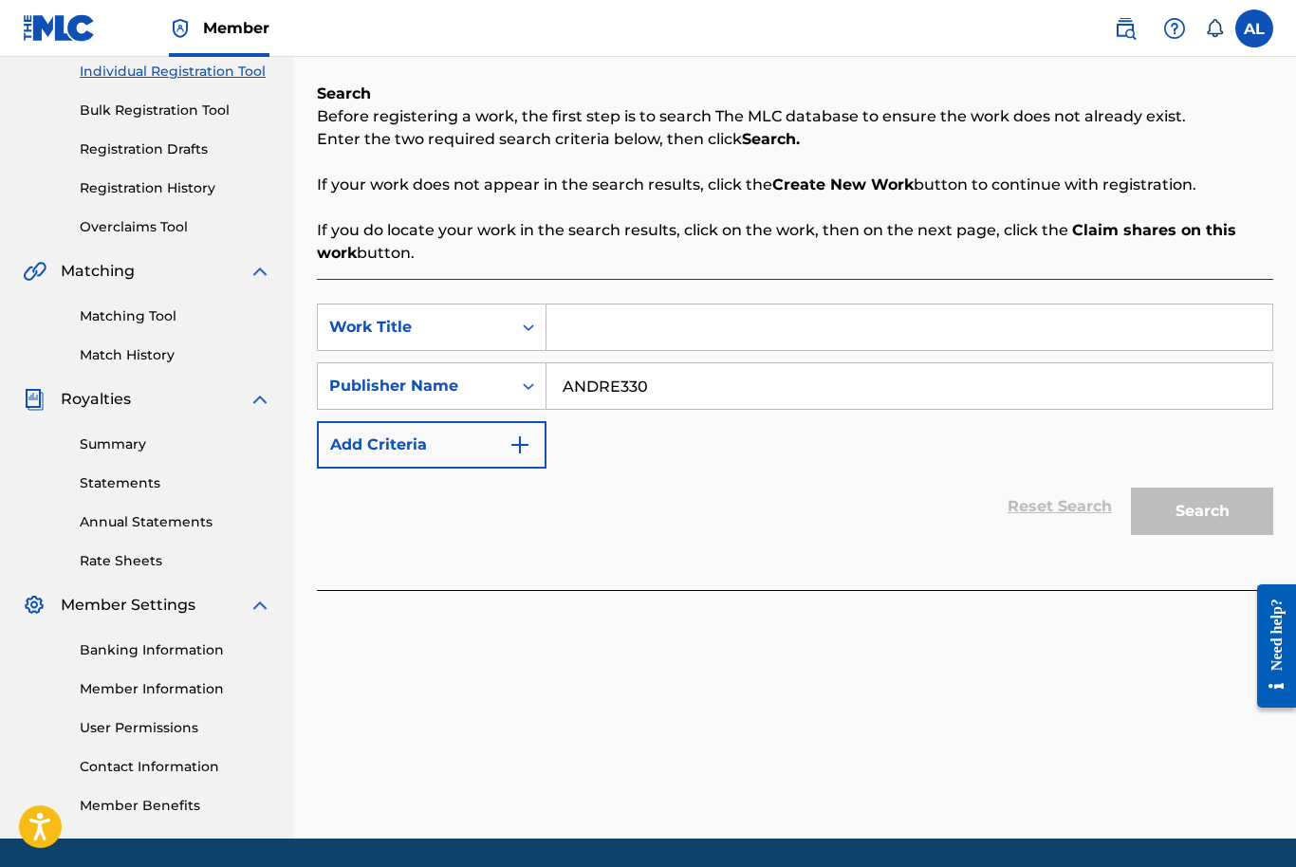
type input "ANDRE330"
click at [530, 447] on img "Search Form" at bounding box center [520, 445] width 23 height 23
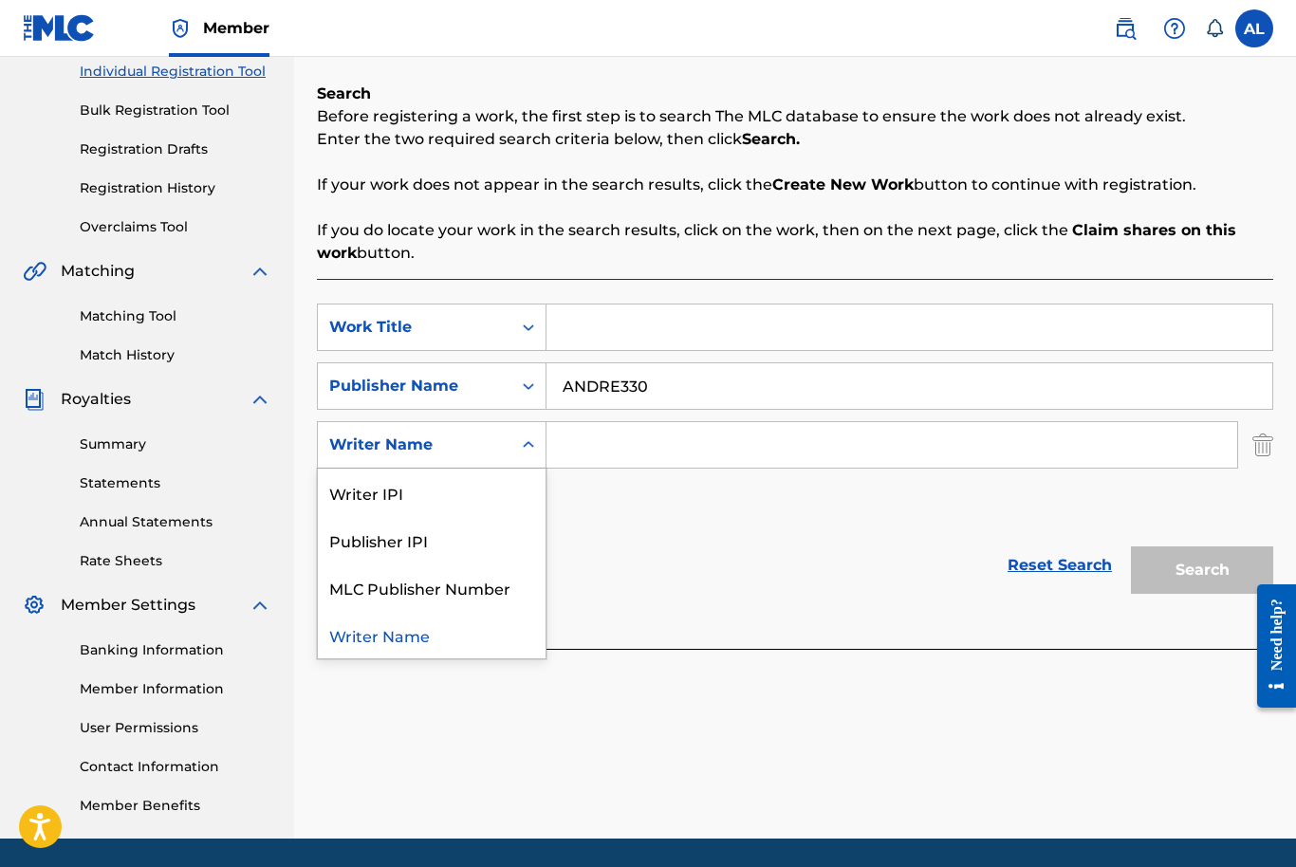
click at [673, 448] on input "Search Form" at bounding box center [892, 445] width 691 height 46
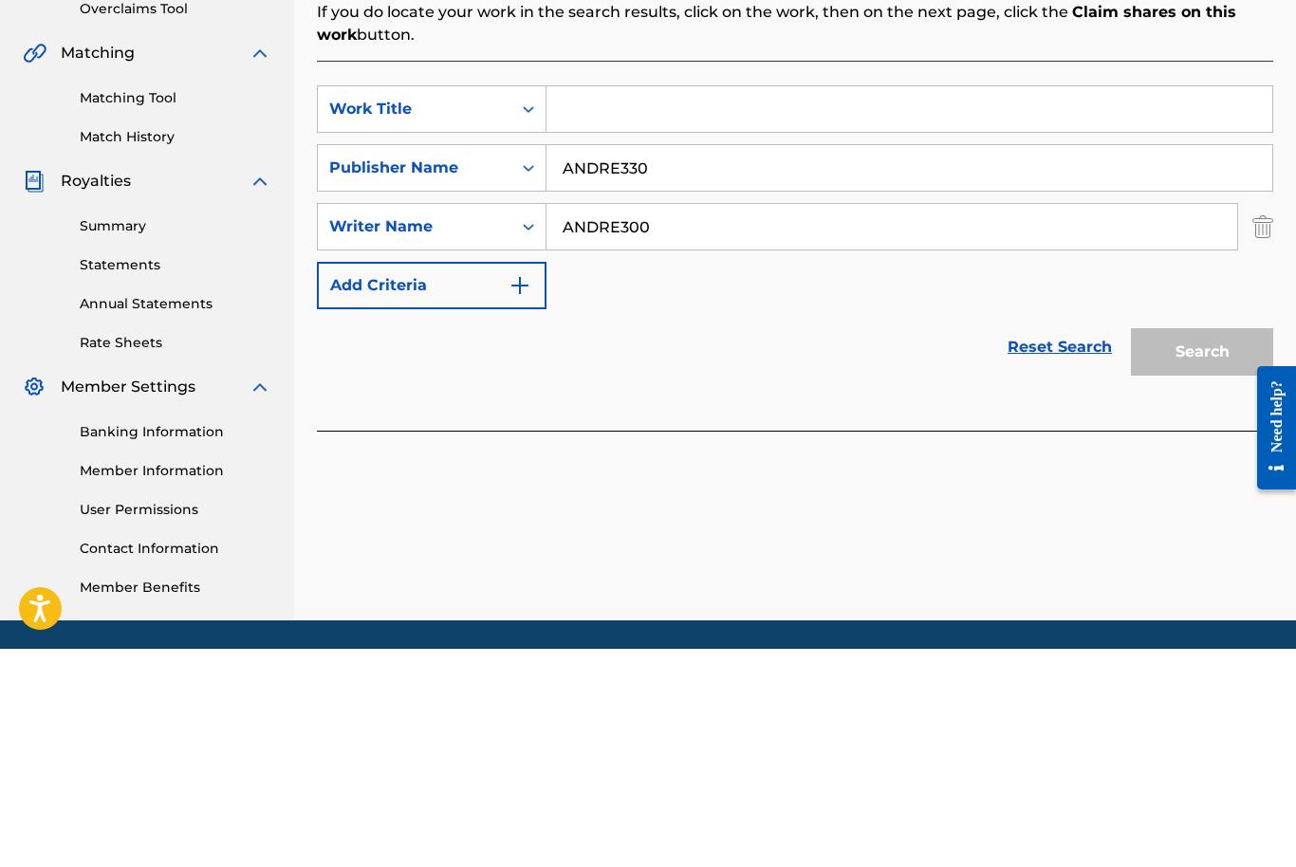
type input "ANDRE300"
click at [966, 528] on div "Reset Search Search" at bounding box center [795, 566] width 957 height 76
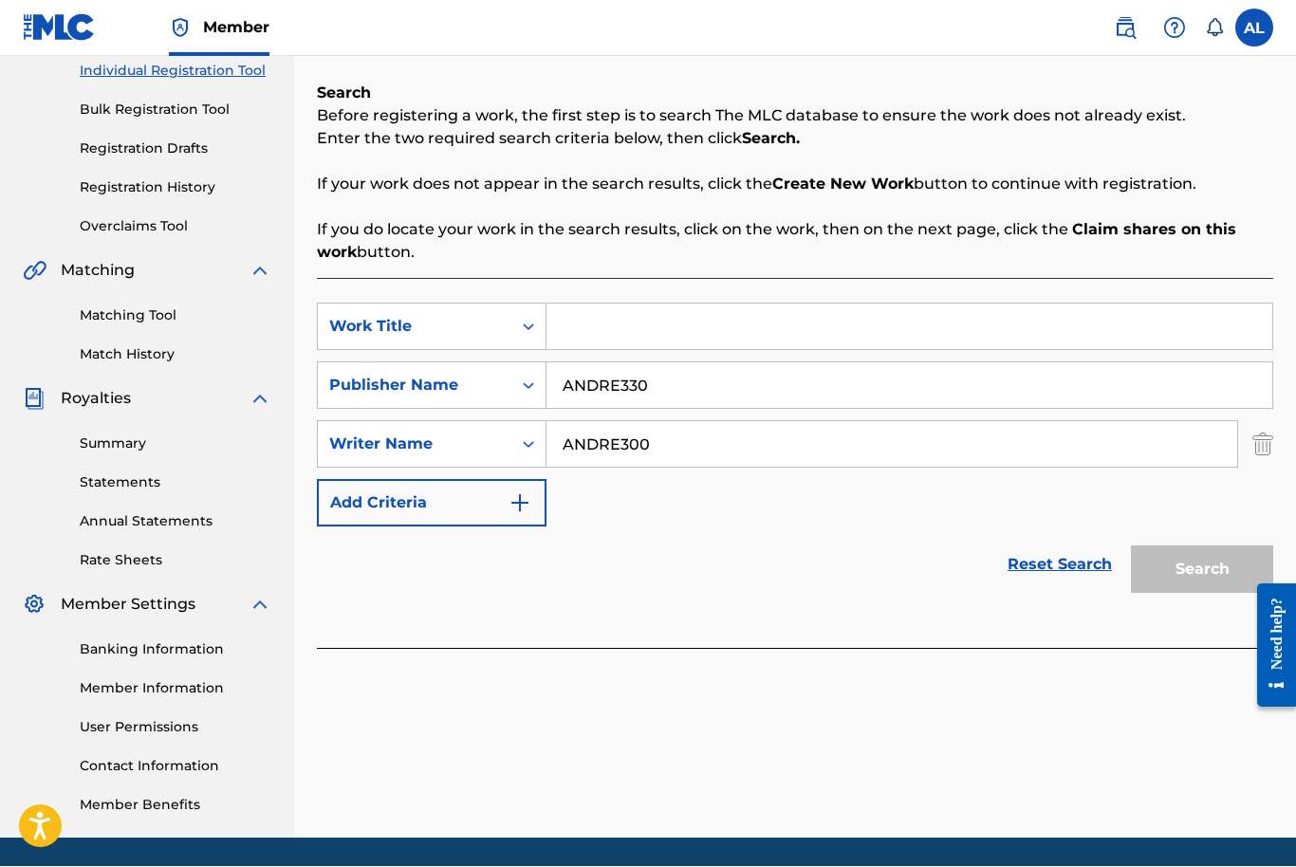
click at [1127, 332] on input "Search Form" at bounding box center [910, 328] width 726 height 46
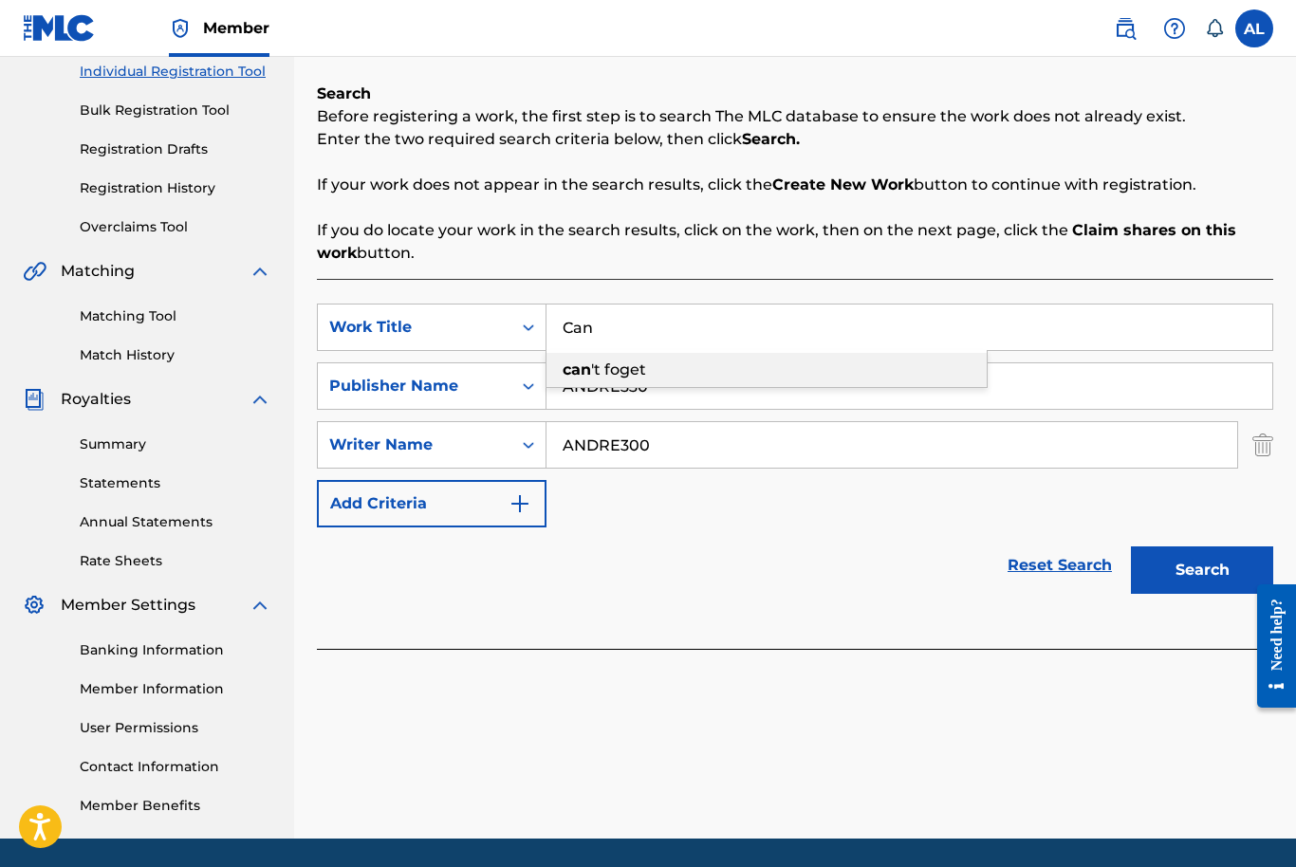
click at [643, 362] on span "'t foget" at bounding box center [618, 370] width 55 height 18
type input "can't foget"
click at [1224, 585] on button "Search" at bounding box center [1202, 570] width 142 height 47
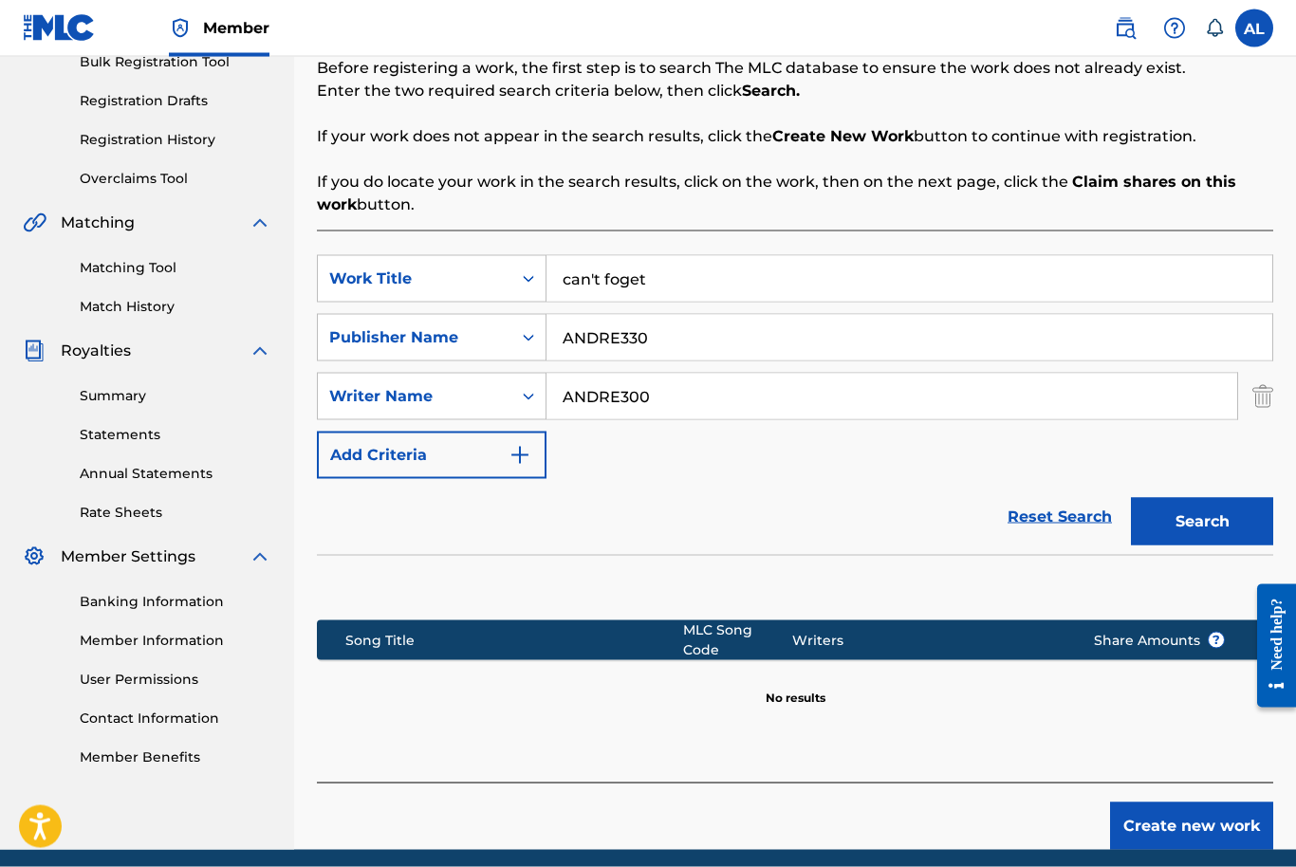
scroll to position [295, 0]
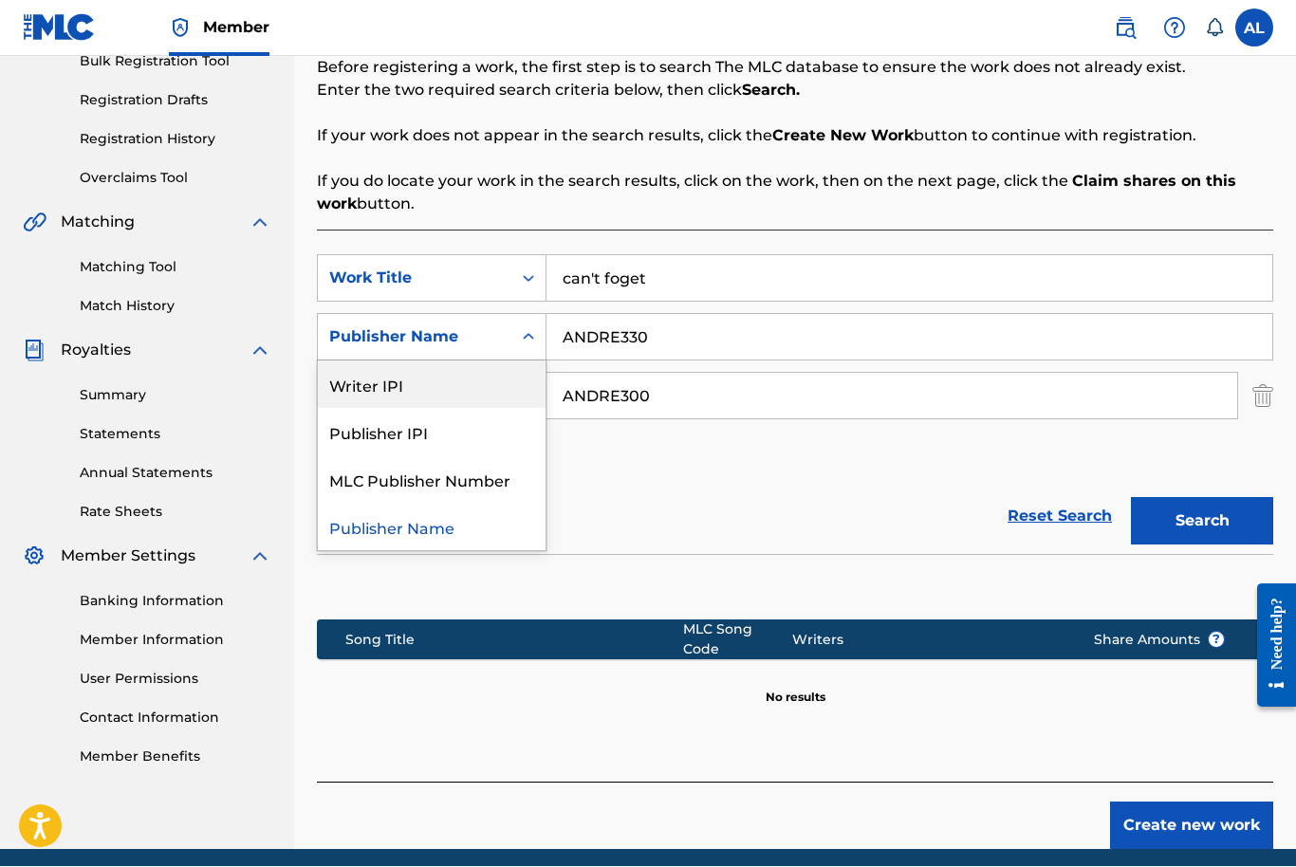
click at [511, 390] on div "Writer IPI" at bounding box center [432, 385] width 228 height 47
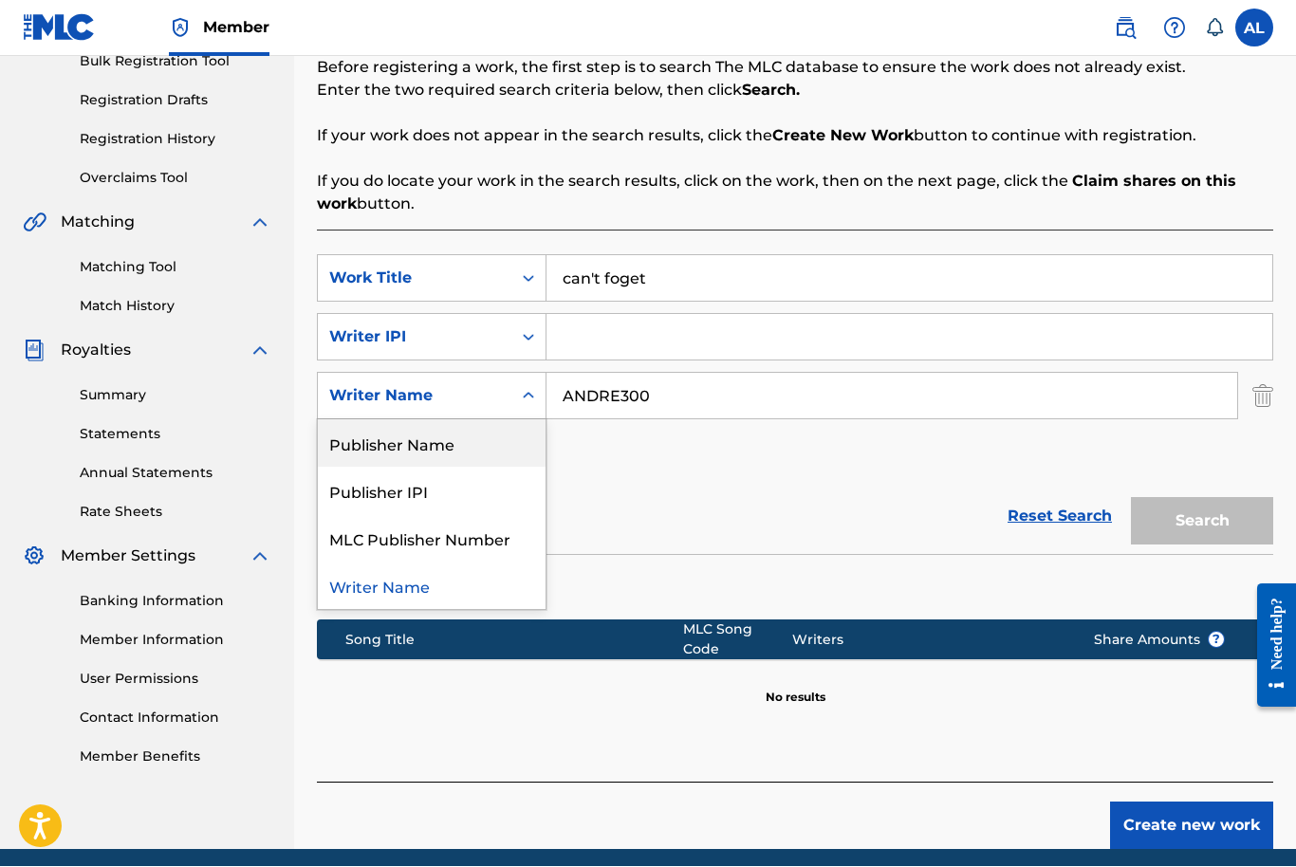
click at [505, 450] on div "Publisher Name" at bounding box center [432, 443] width 228 height 47
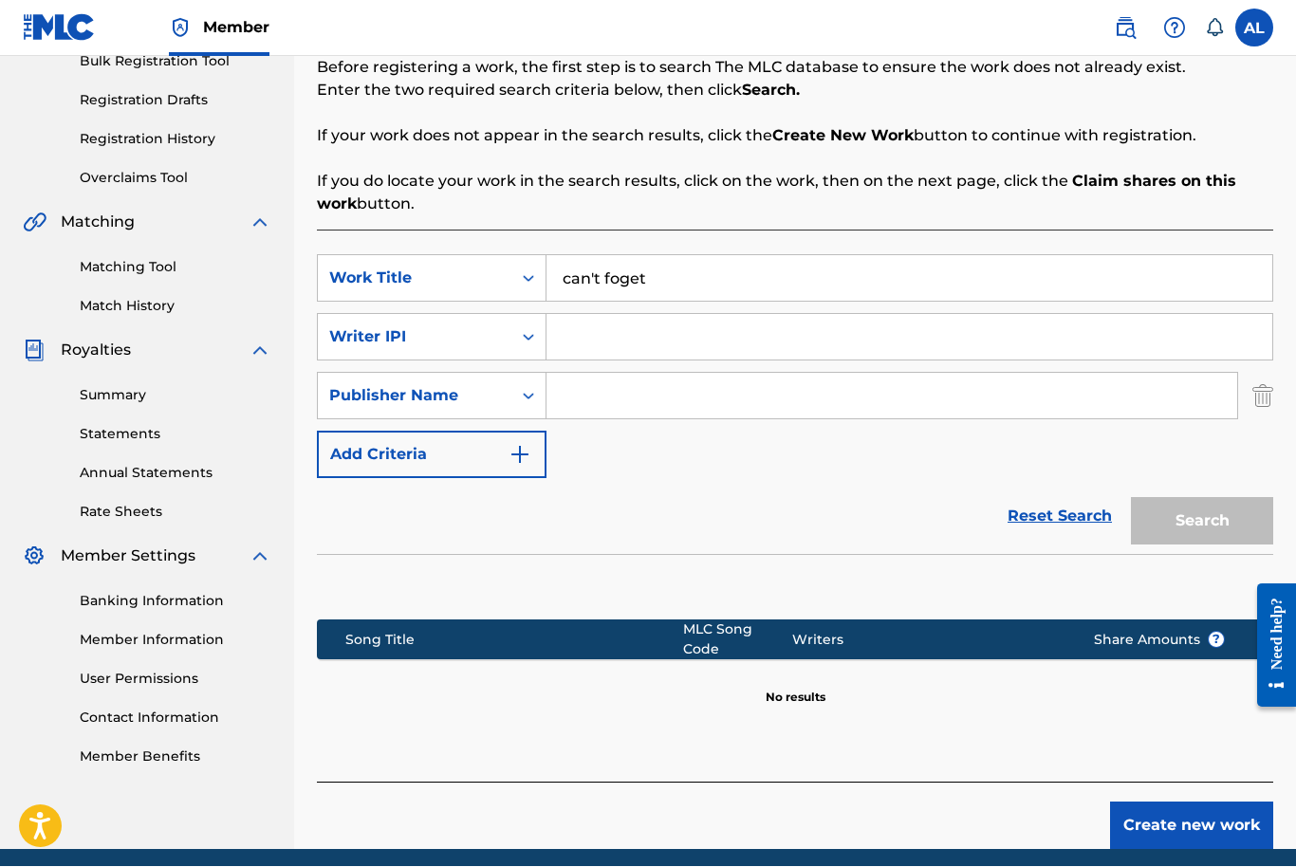
click at [622, 329] on input "Search Form" at bounding box center [910, 338] width 726 height 46
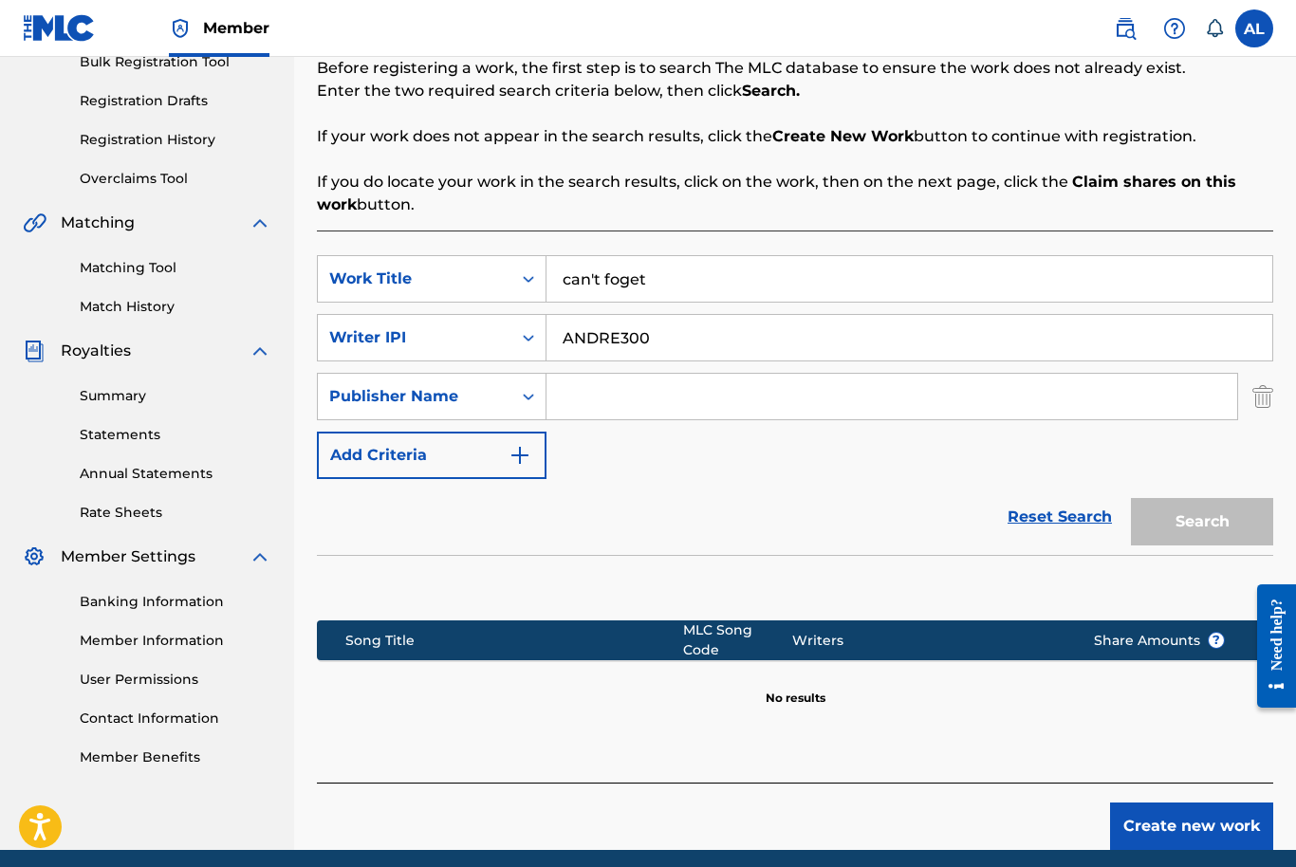
type input "ANDRE300"
click at [920, 393] on input "Search Form" at bounding box center [892, 397] width 691 height 46
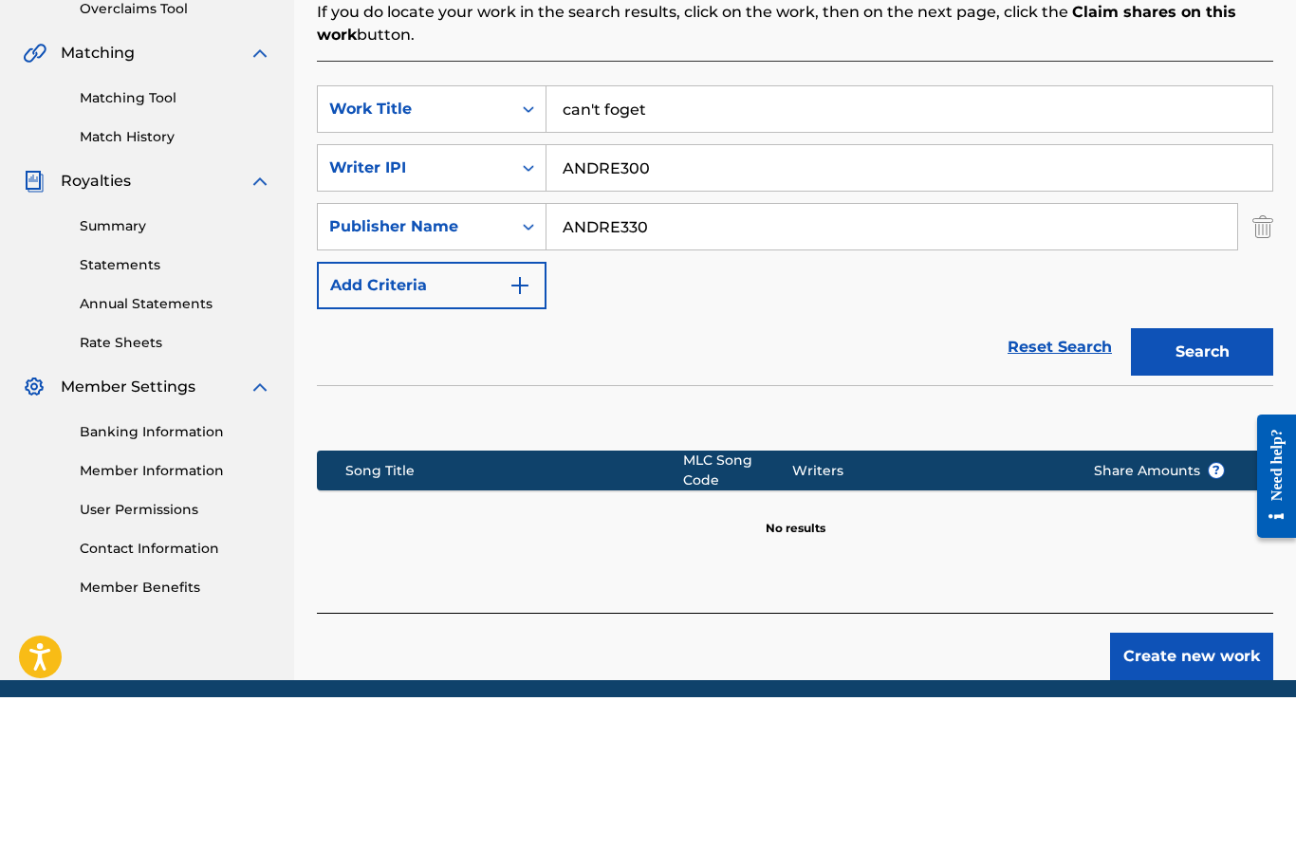
type input "ANDRE330"
click at [1212, 498] on button "Search" at bounding box center [1202, 521] width 142 height 47
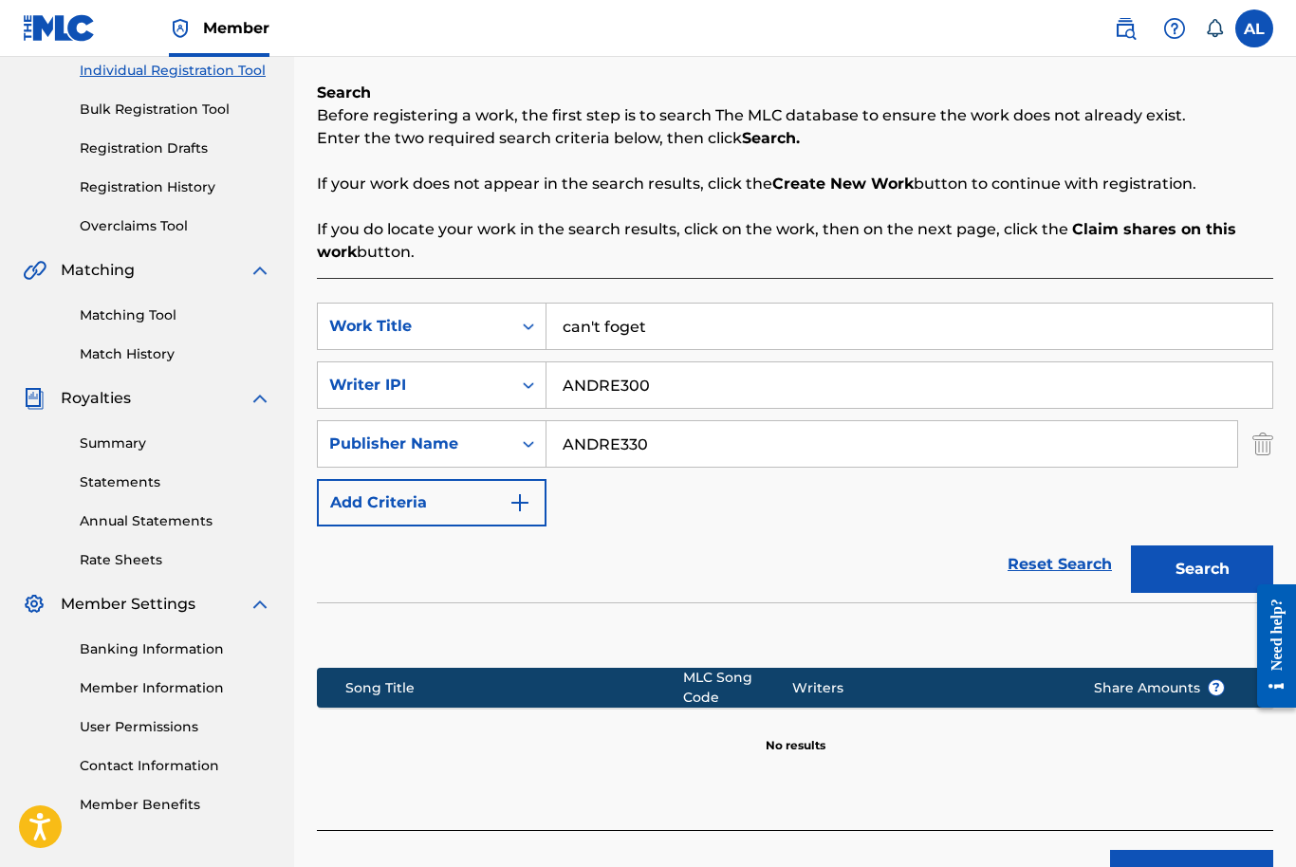
scroll to position [250, 0]
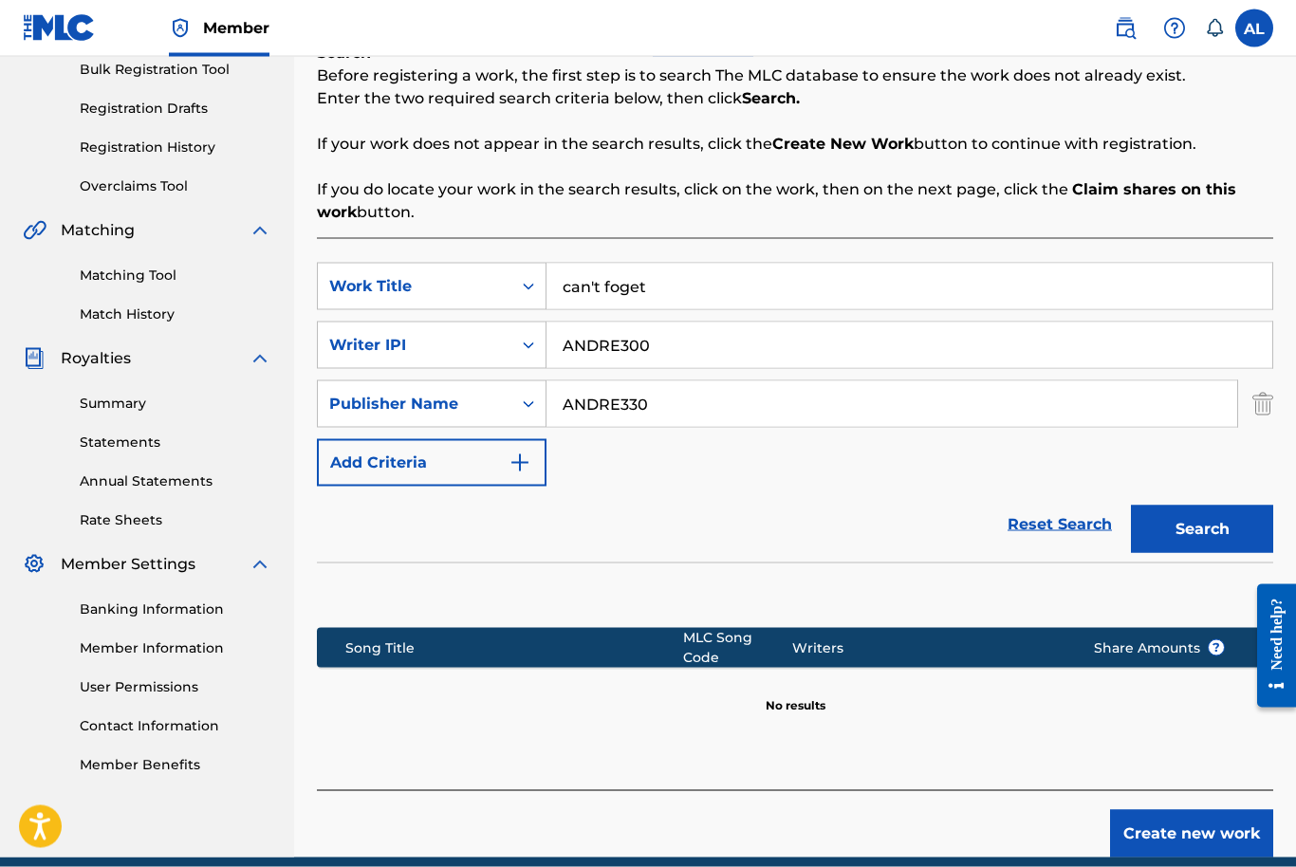
click at [1068, 526] on link "Reset Search" at bounding box center [1059, 525] width 123 height 42
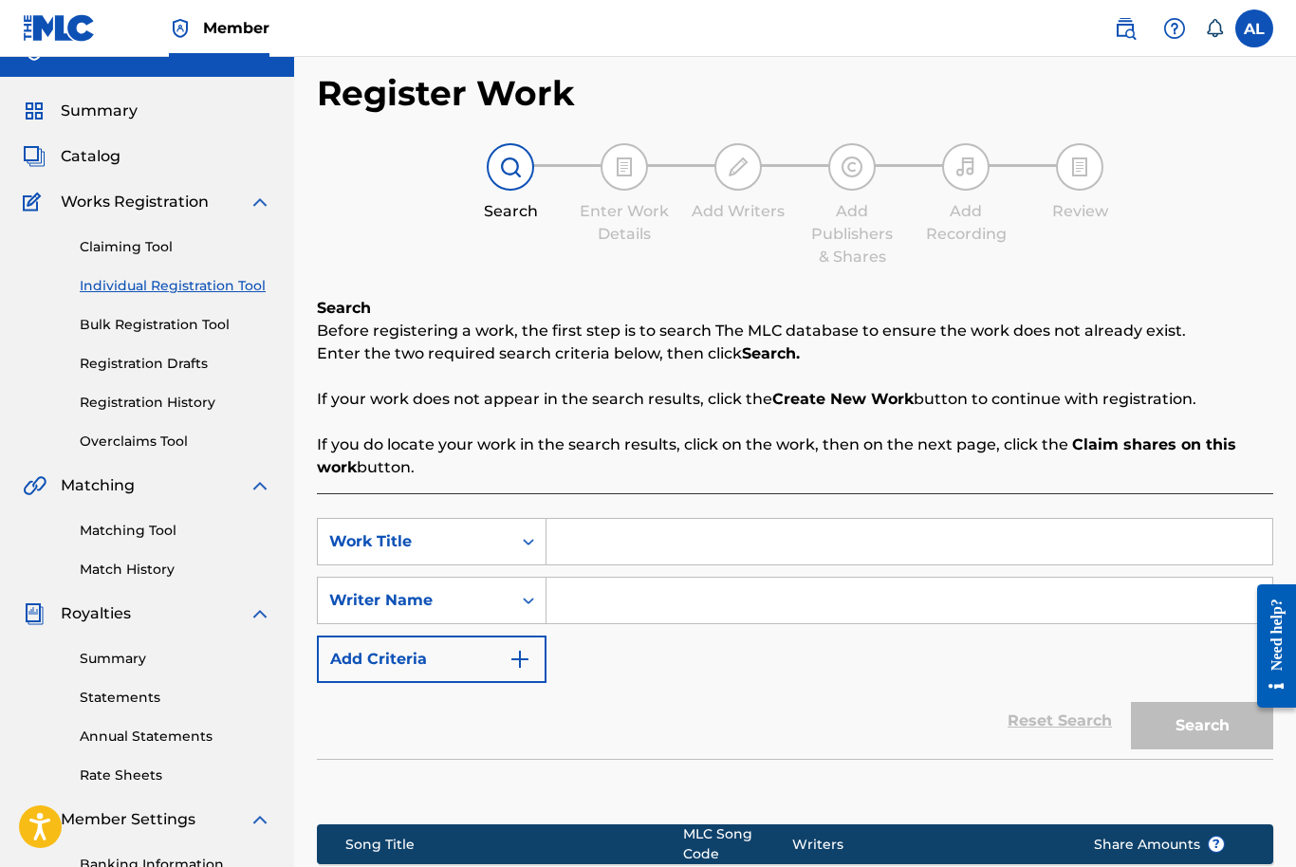
scroll to position [0, 0]
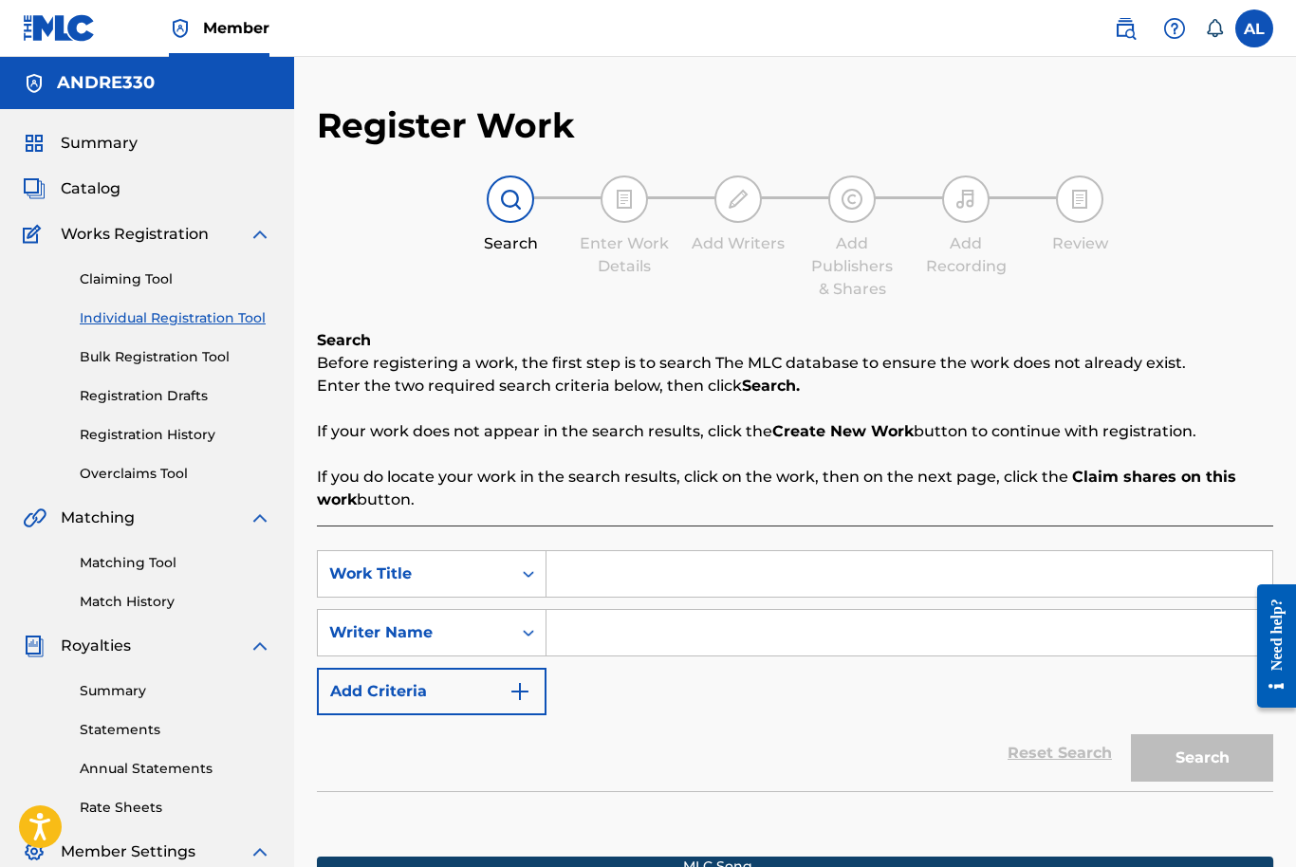
click at [115, 284] on link "Claiming Tool" at bounding box center [176, 279] width 192 height 20
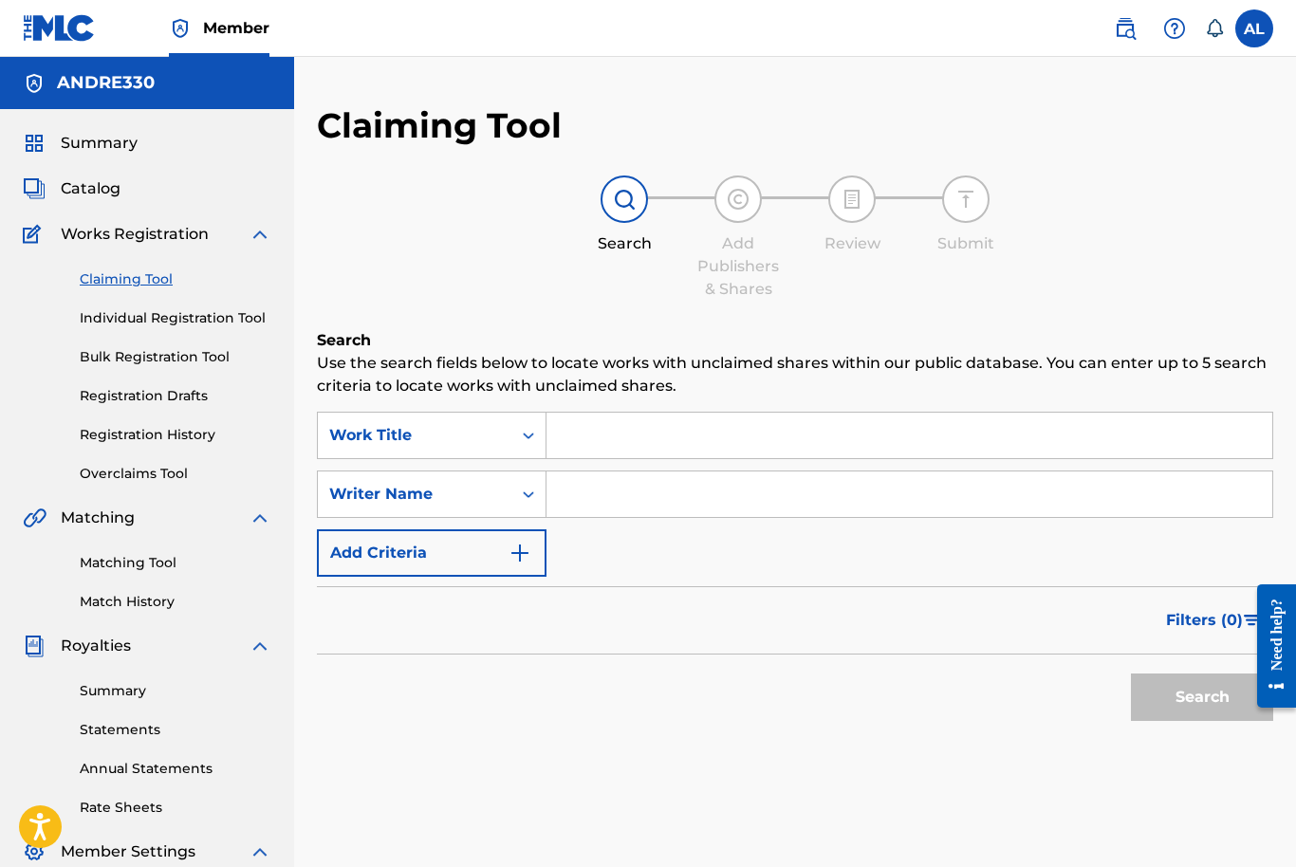
click at [850, 429] on input "Search Form" at bounding box center [910, 436] width 726 height 46
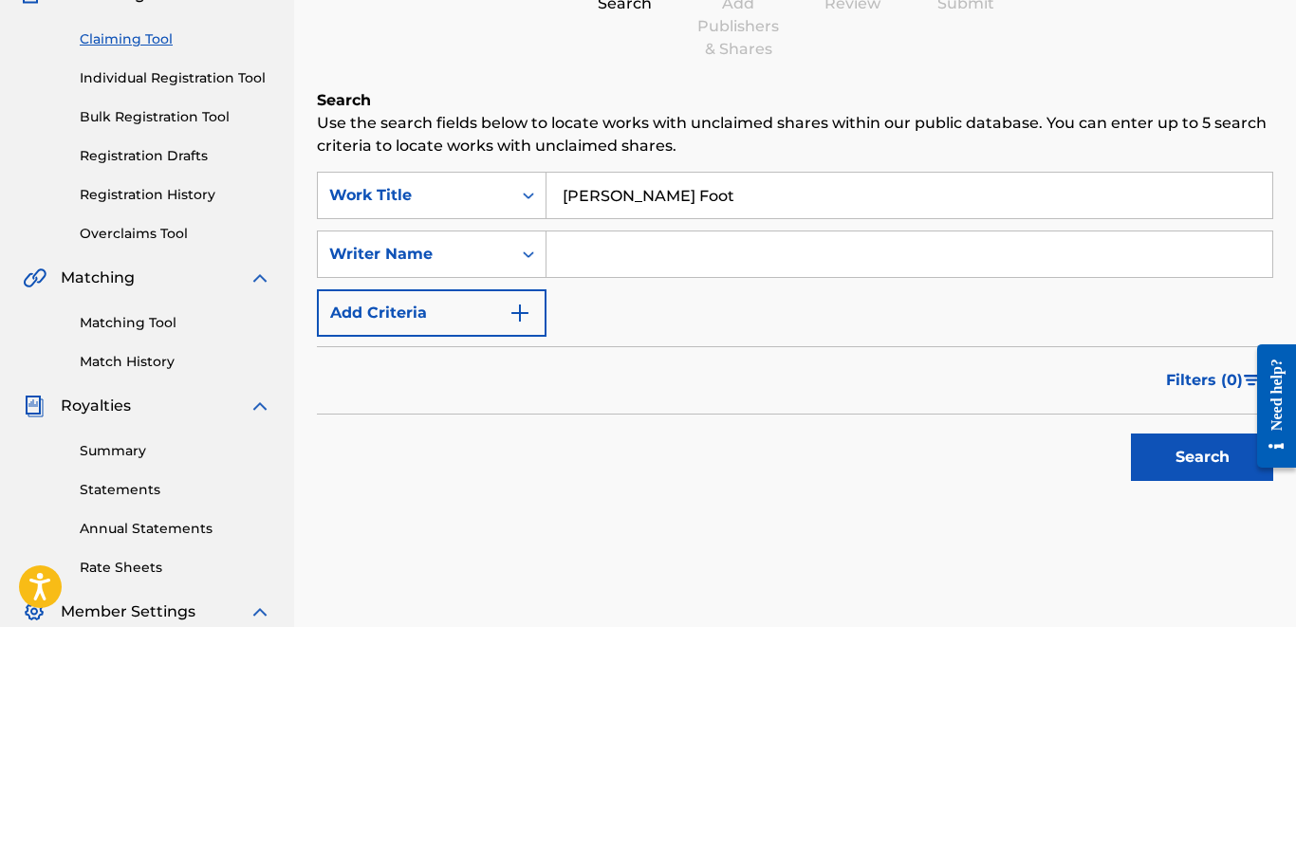
type input "Liddle Foot"
click at [1064, 472] on input "Search Form" at bounding box center [910, 495] width 726 height 46
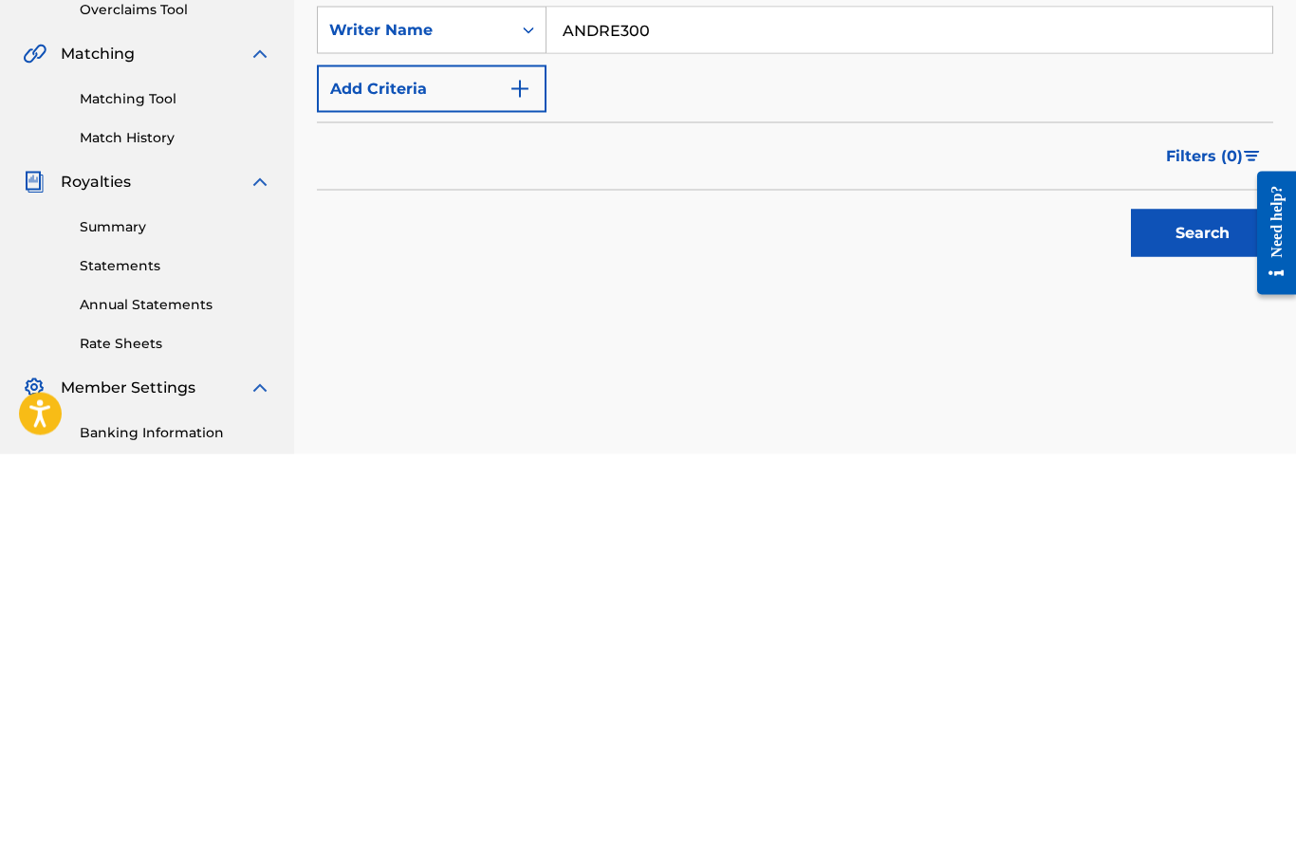
type input "ANDRE300"
click at [1191, 622] on button "Search" at bounding box center [1202, 645] width 142 height 47
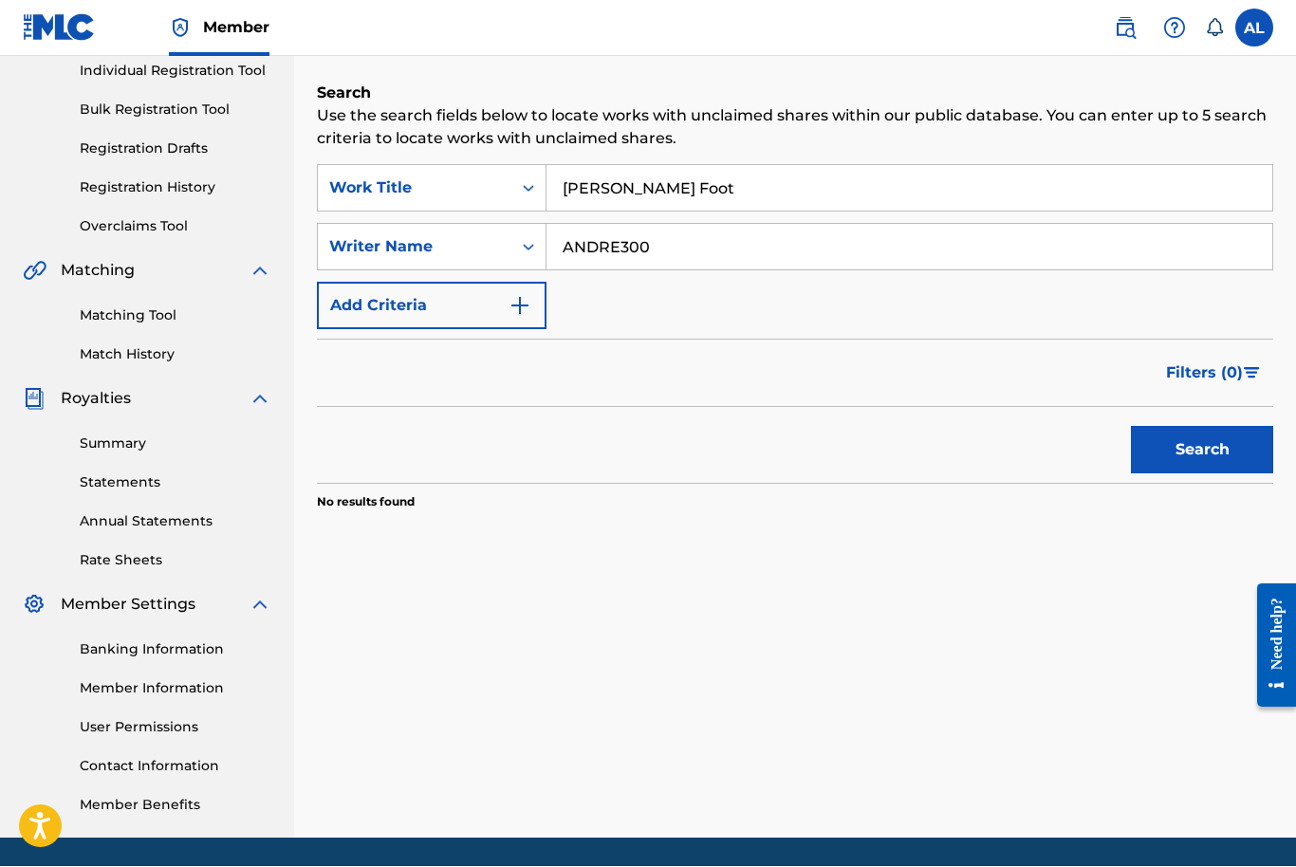
click at [1217, 452] on button "Search" at bounding box center [1202, 450] width 142 height 47
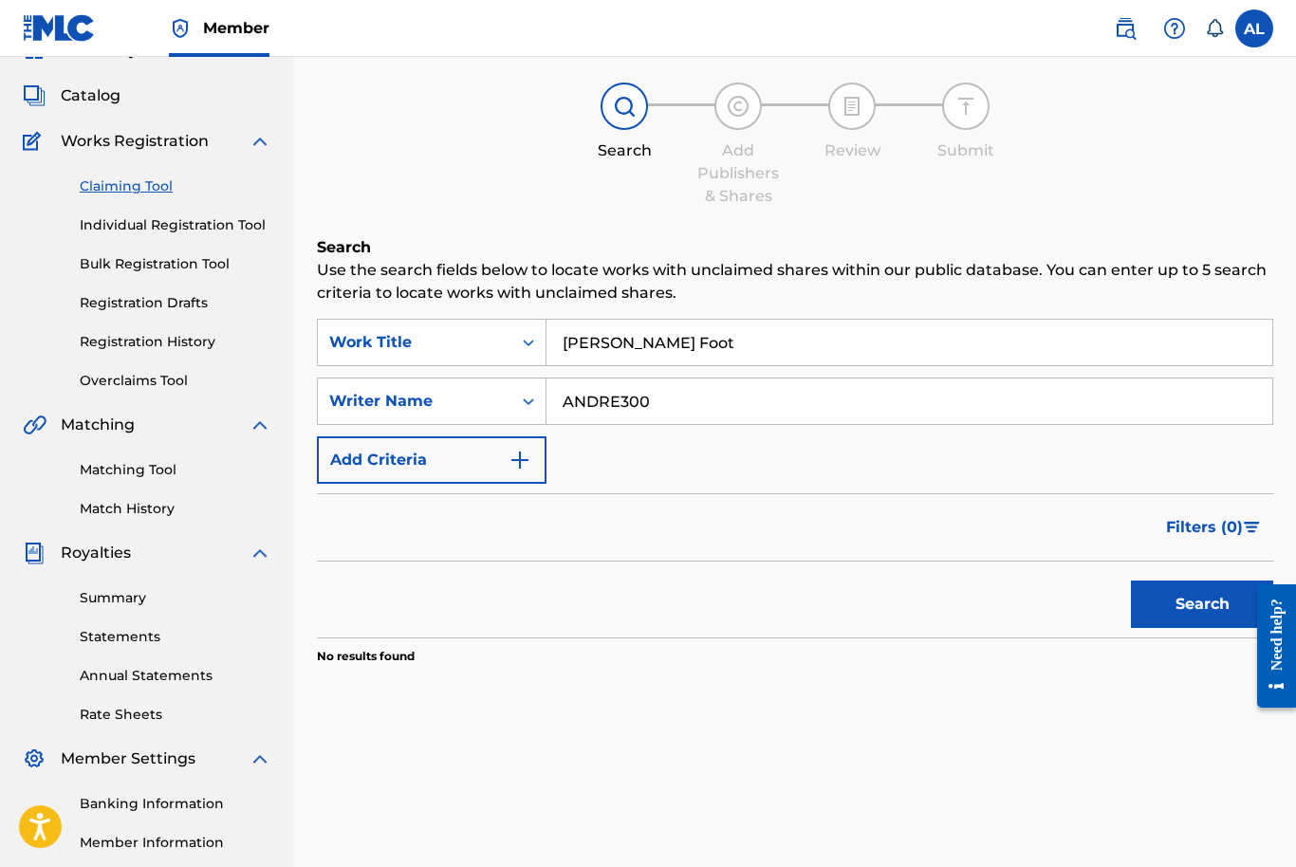
scroll to position [92, 0]
click at [100, 223] on link "Individual Registration Tool" at bounding box center [176, 226] width 192 height 20
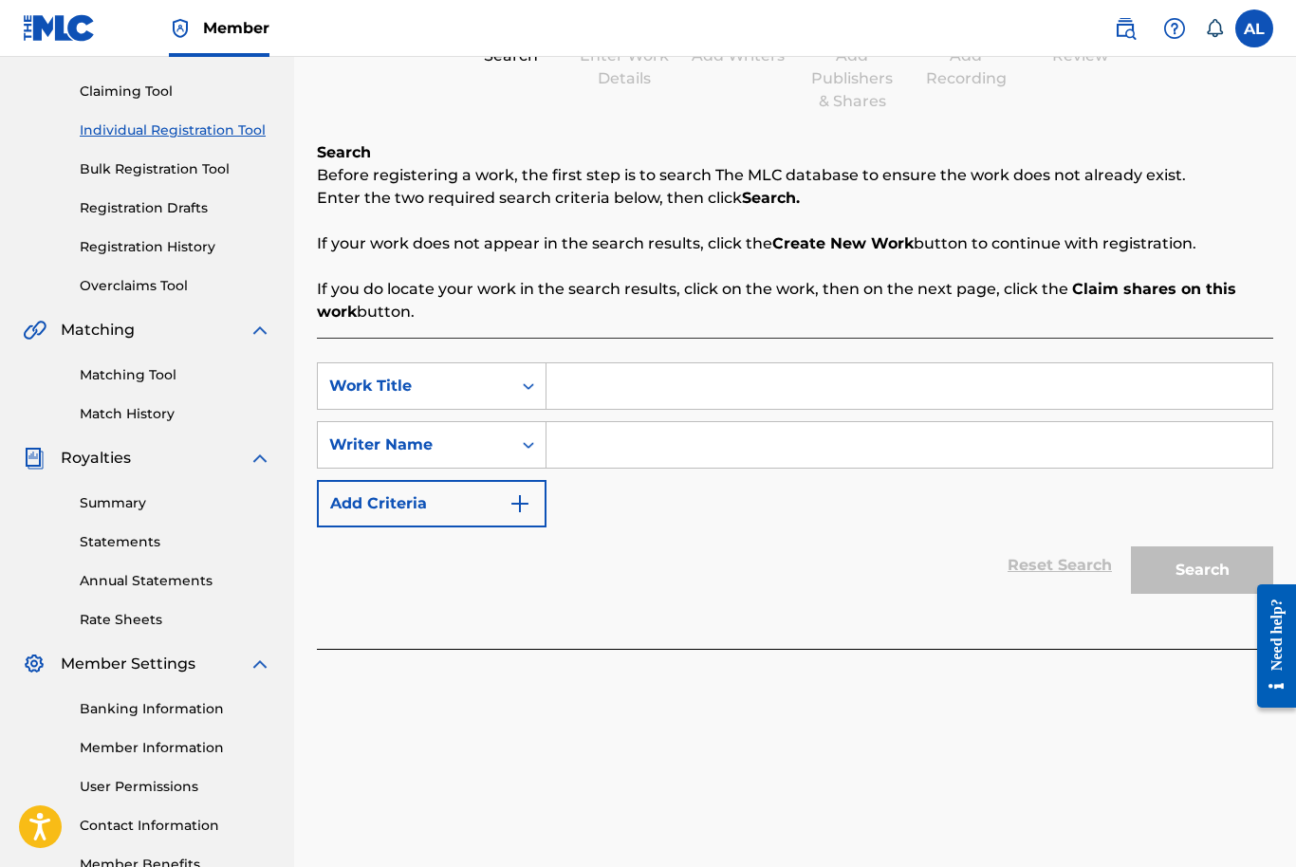
scroll to position [247, 0]
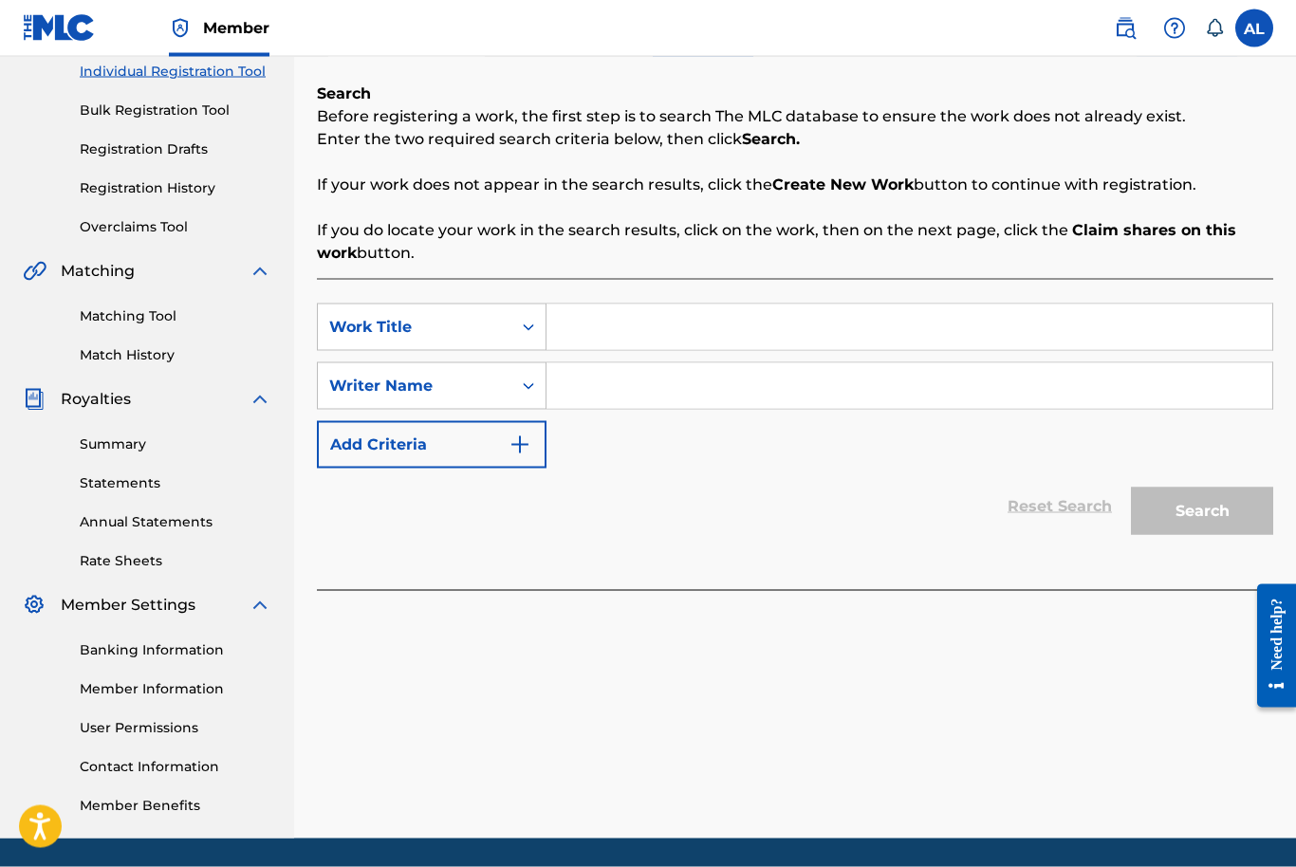
click at [1151, 320] on input "Search Form" at bounding box center [910, 328] width 726 height 46
type input "Liddle Foot"
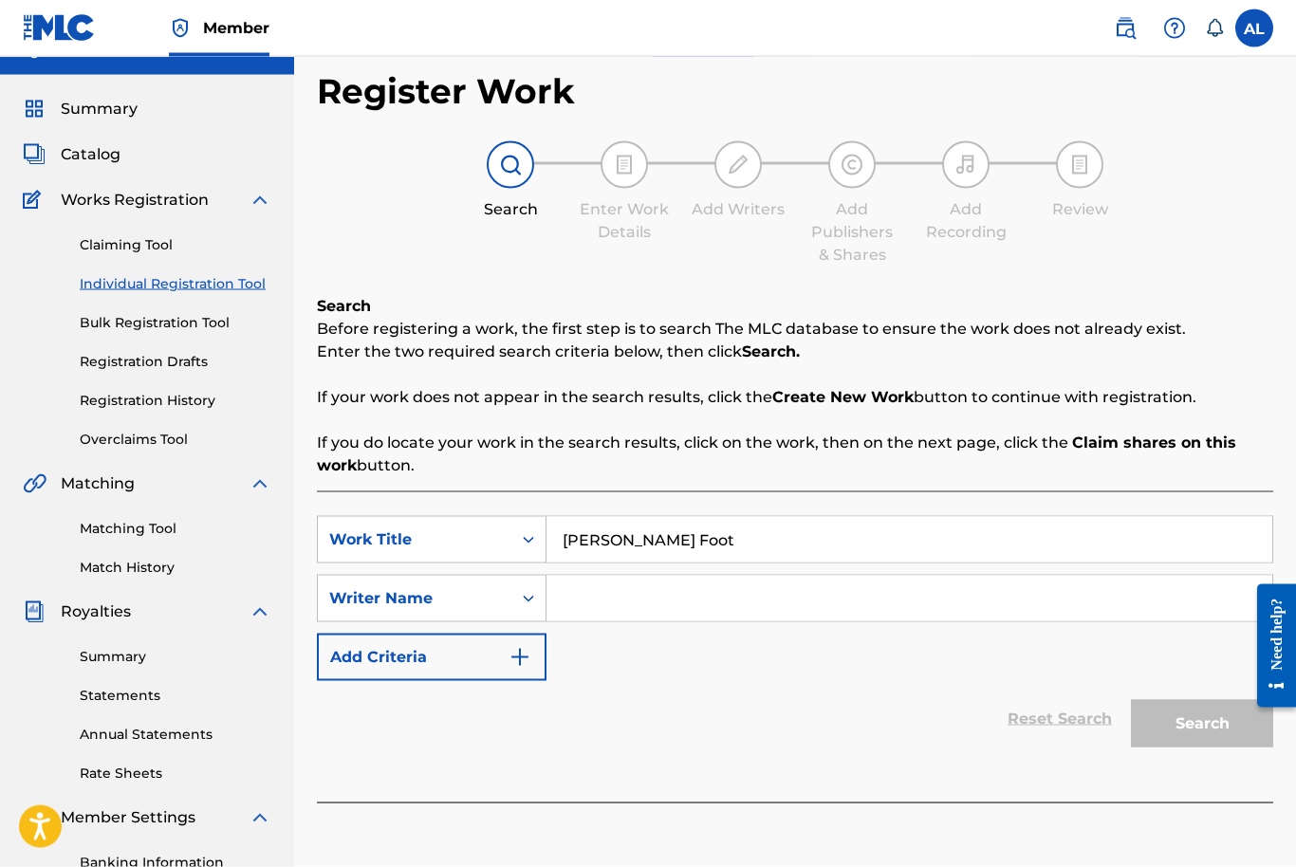
scroll to position [0, 0]
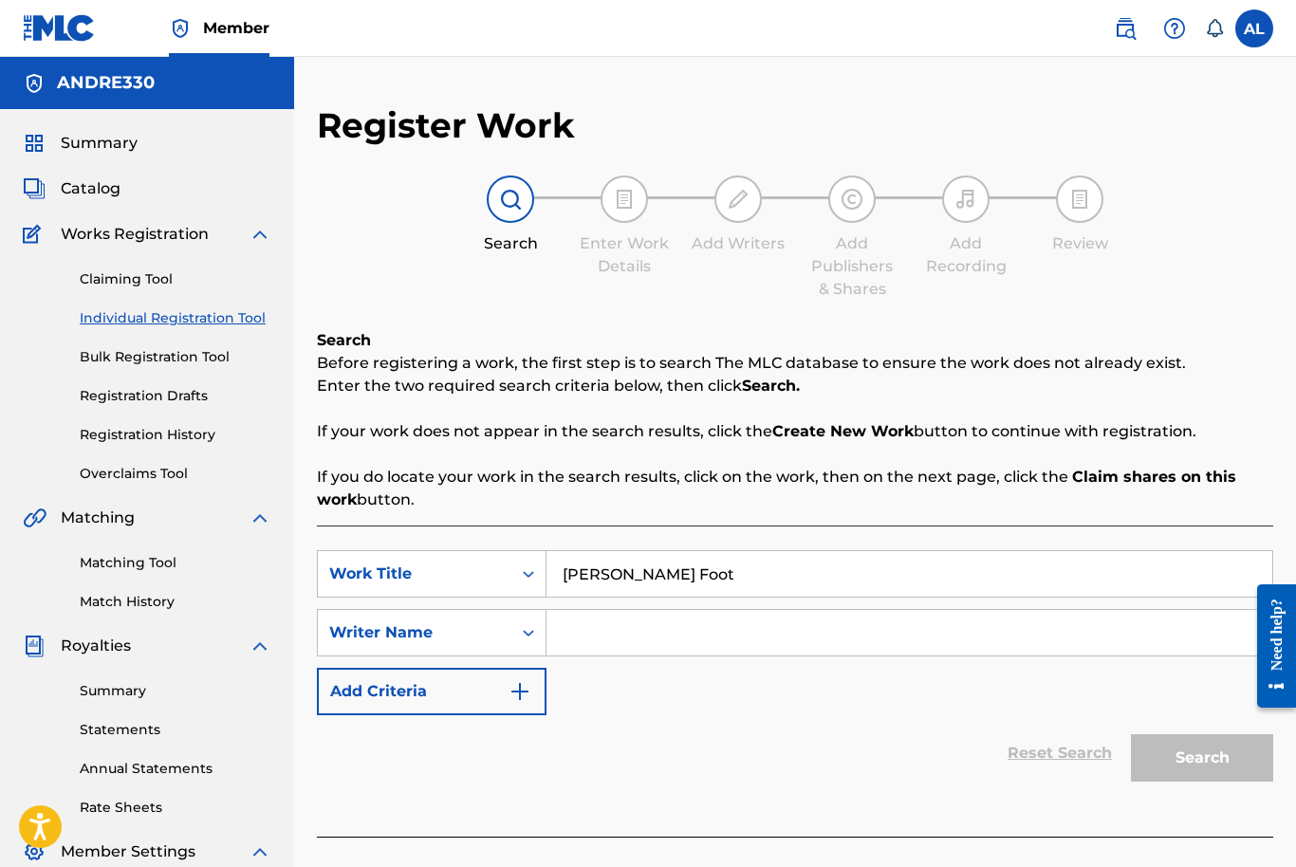
click at [1184, 486] on strong "Claim shares on this work" at bounding box center [776, 488] width 919 height 41
click at [92, 182] on span "Catalog" at bounding box center [91, 188] width 60 height 23
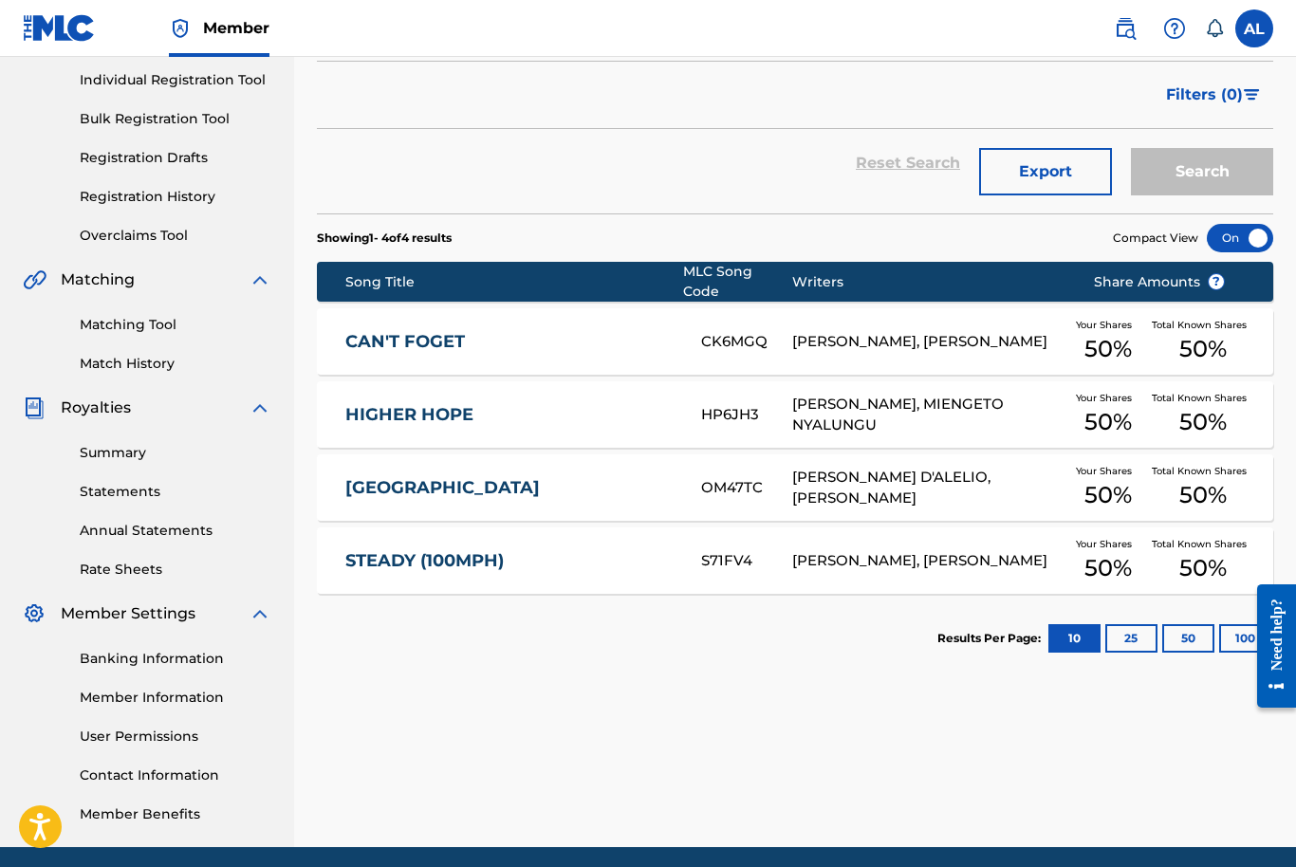
scroll to position [236, 0]
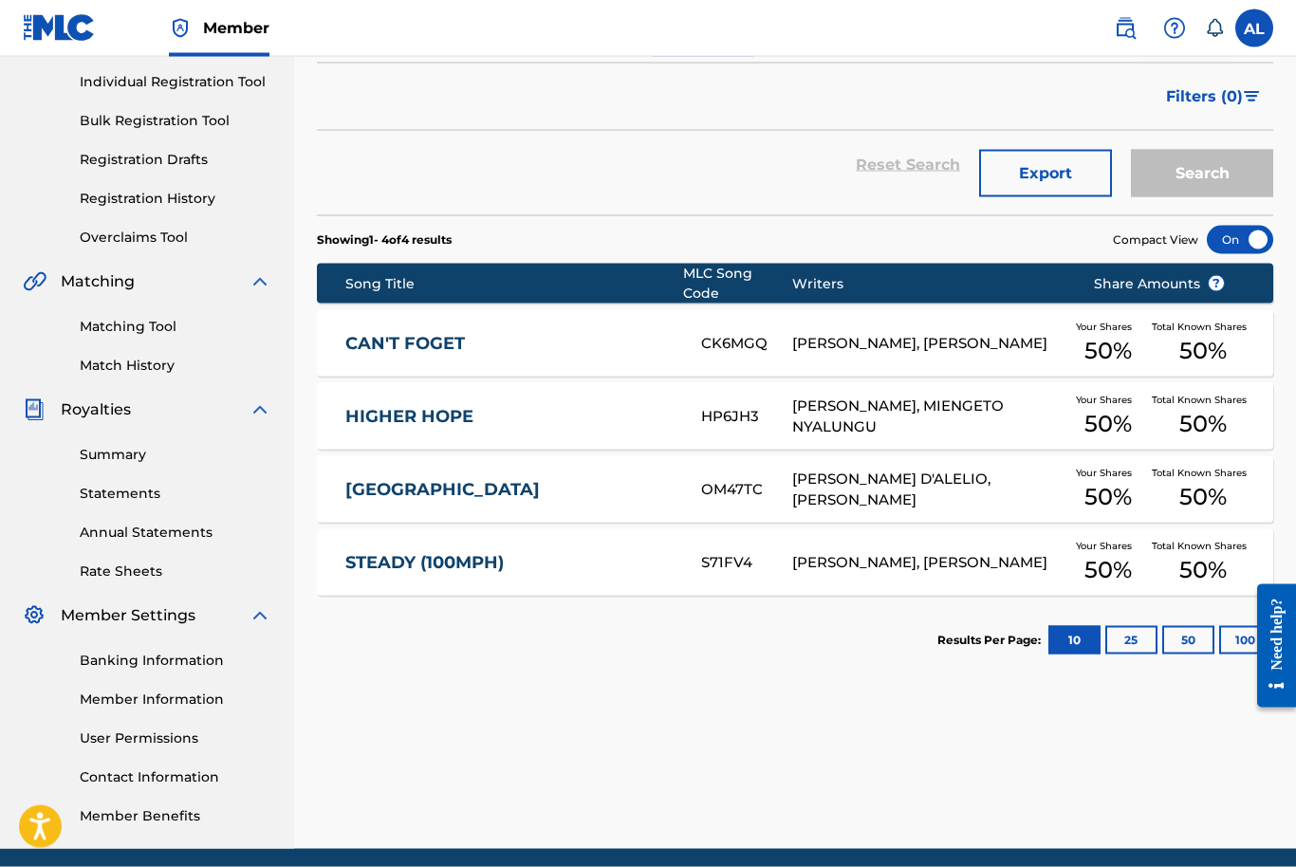
click at [113, 118] on link "Bulk Registration Tool" at bounding box center [176, 121] width 192 height 20
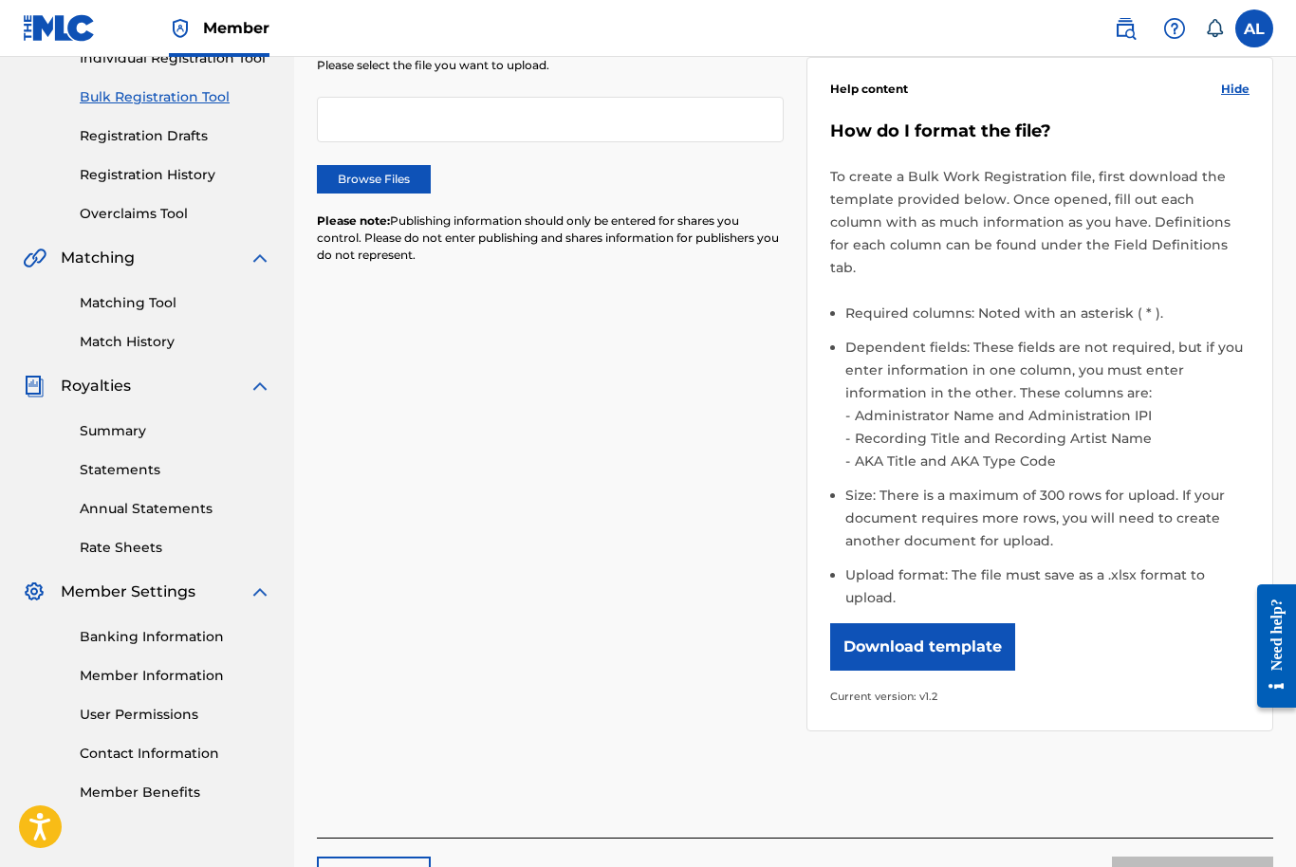
scroll to position [258, 0]
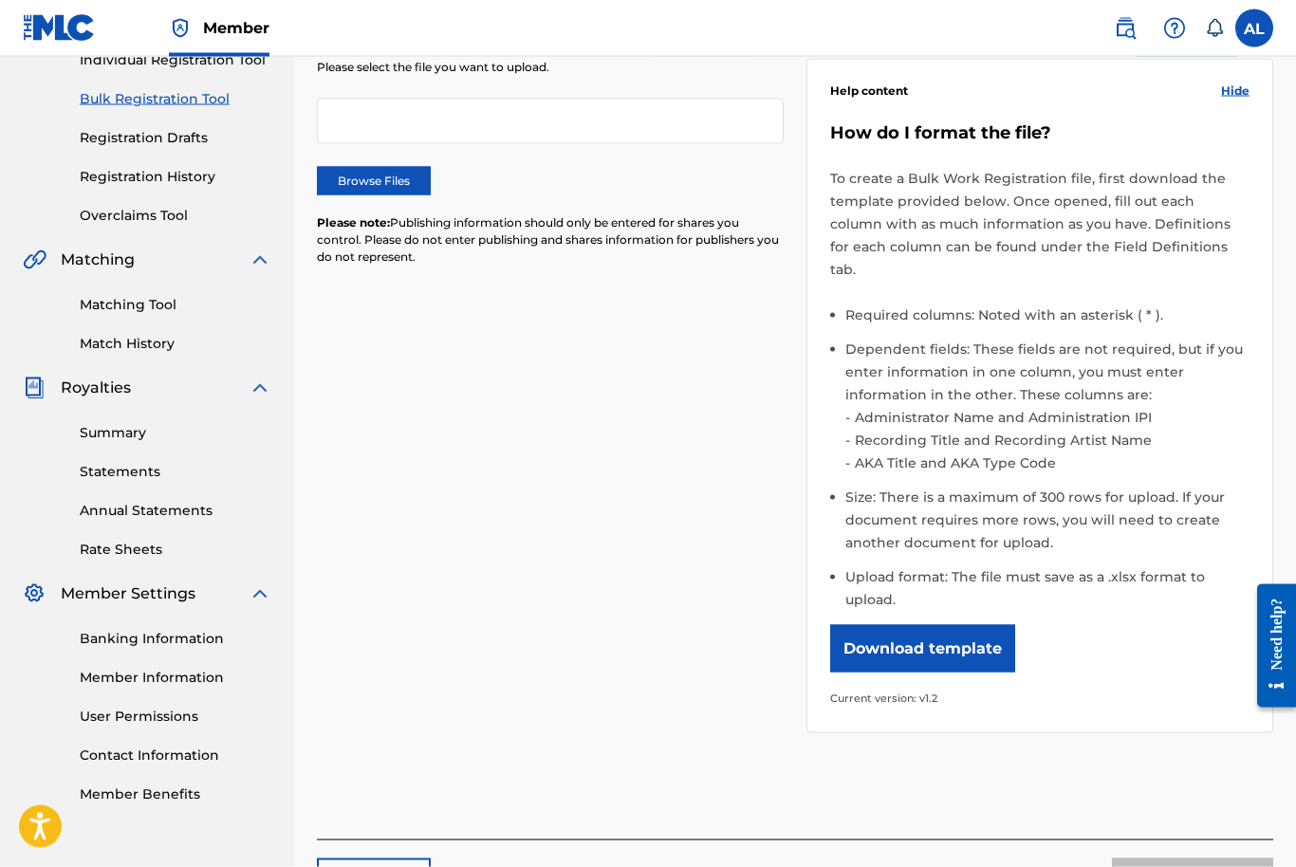
click at [113, 302] on link "Matching Tool" at bounding box center [176, 305] width 192 height 20
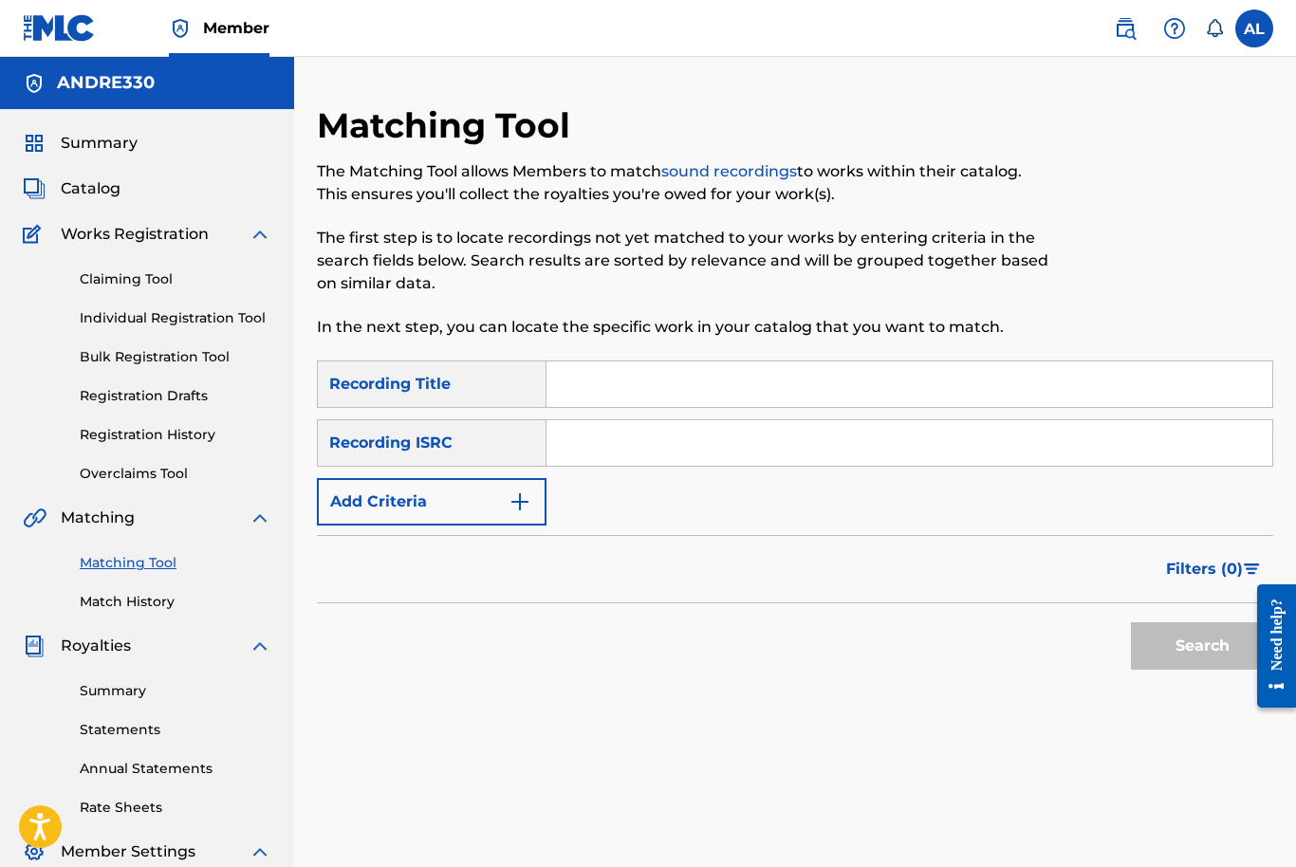
click at [115, 315] on link "Individual Registration Tool" at bounding box center [176, 318] width 192 height 20
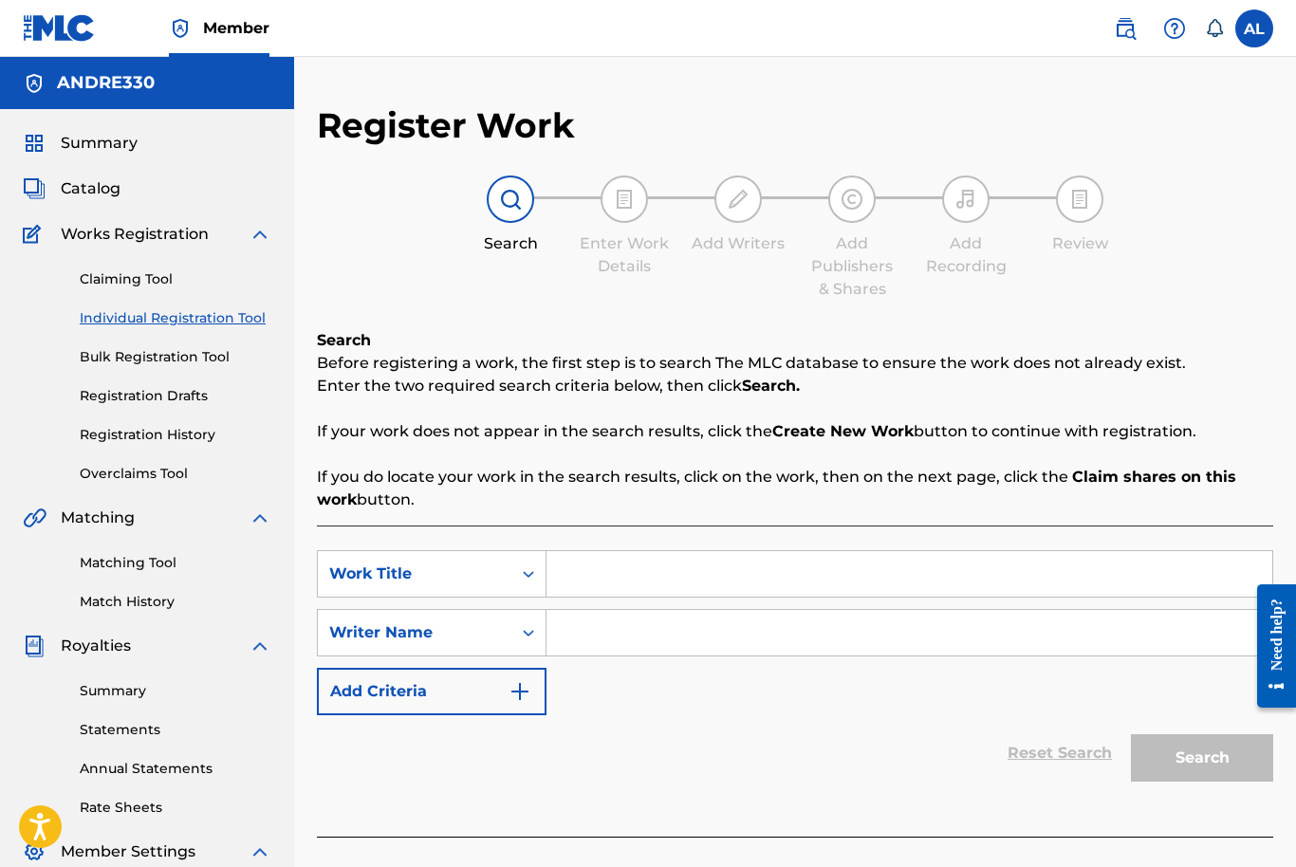
click at [106, 280] on link "Claiming Tool" at bounding box center [176, 279] width 192 height 20
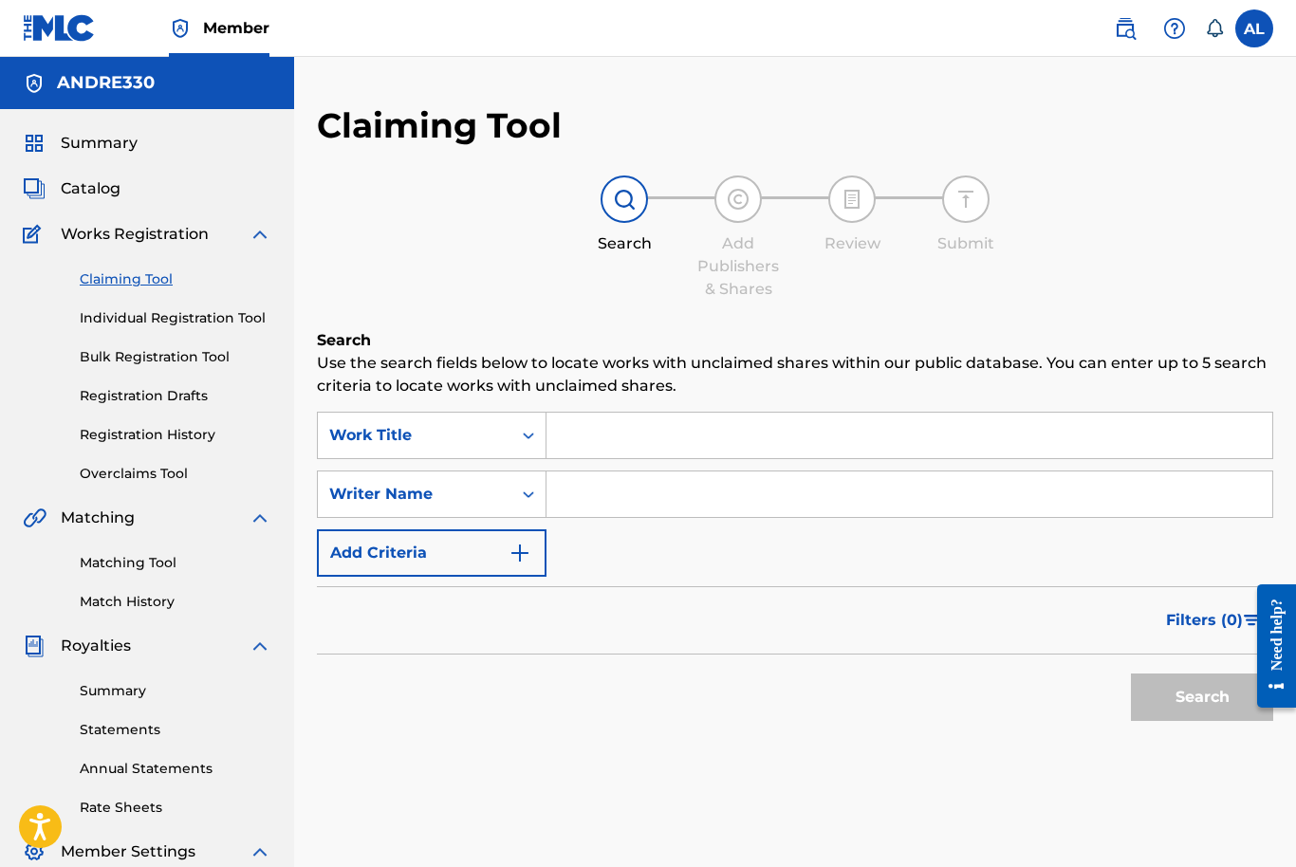
click at [108, 318] on link "Individual Registration Tool" at bounding box center [176, 318] width 192 height 20
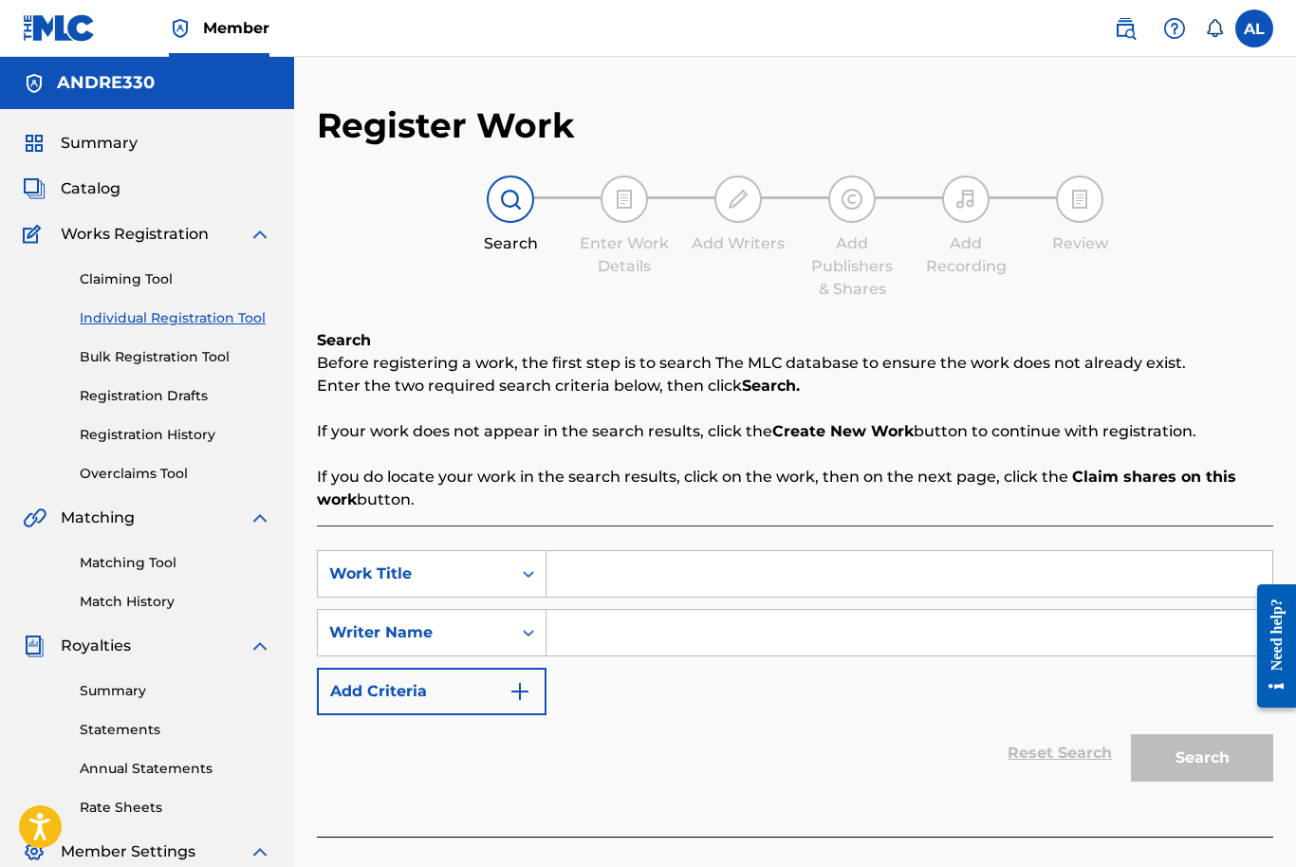
click at [849, 434] on strong "Create New Work" at bounding box center [842, 431] width 141 height 18
click at [867, 440] on strong "Create New Work" at bounding box center [842, 431] width 141 height 18
click at [866, 440] on strong "Create New Work" at bounding box center [842, 431] width 141 height 18
click at [869, 434] on strong "Create New Work" at bounding box center [842, 431] width 141 height 18
click at [1252, 26] on label at bounding box center [1254, 28] width 38 height 38
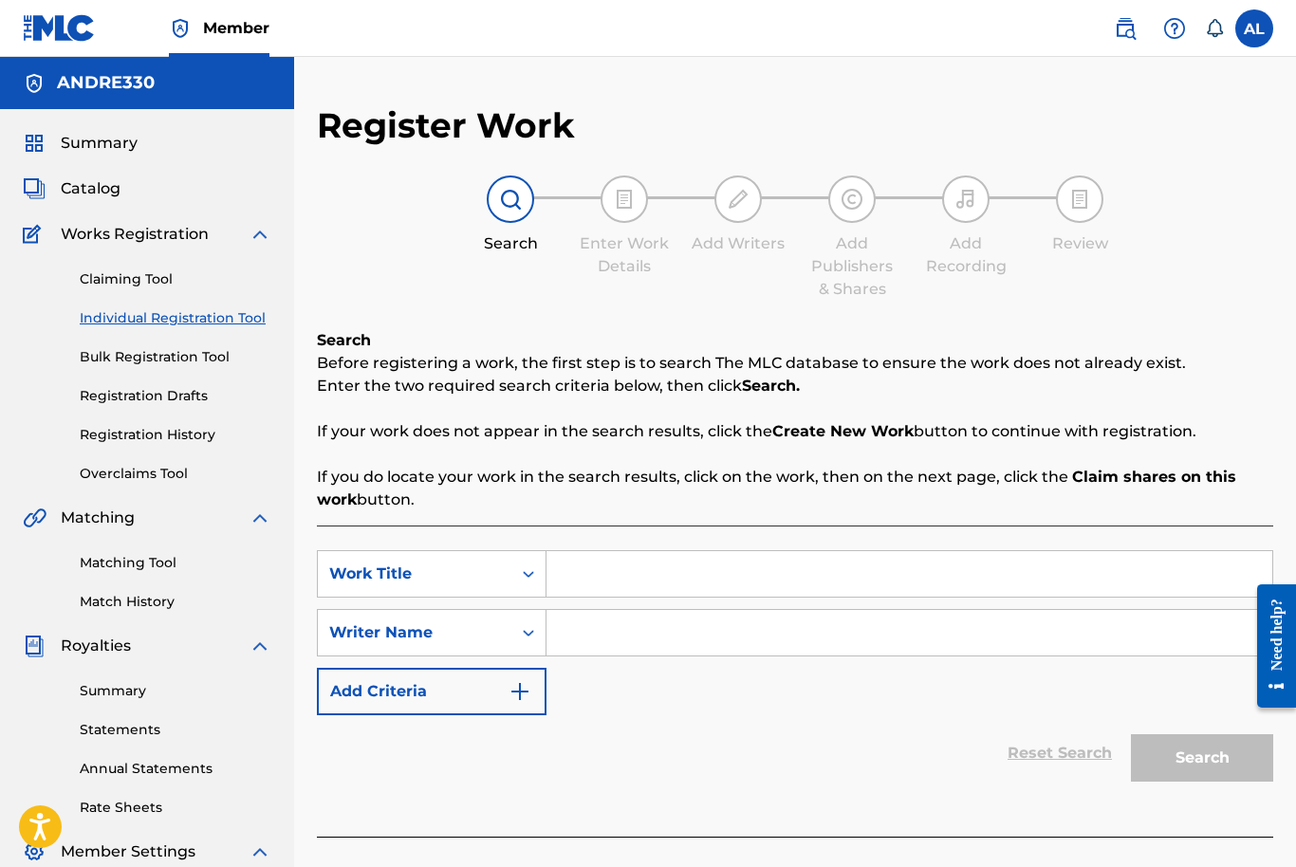
click at [1254, 28] on input "AL Andre Lofton kingdre2110@gmail.com Notification Preferences Profile Log out" at bounding box center [1254, 28] width 0 height 0
